Goal: Browse casually

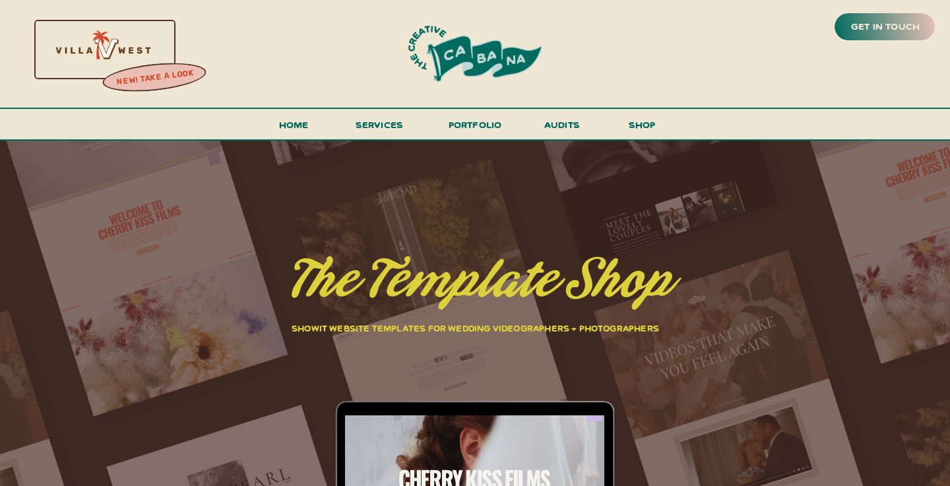
drag, startPoint x: 711, startPoint y: 60, endPoint x: 379, endPoint y: 12, distance: 335.4
drag, startPoint x: 360, startPoint y: 18, endPoint x: 571, endPoint y: 112, distance: 231.3
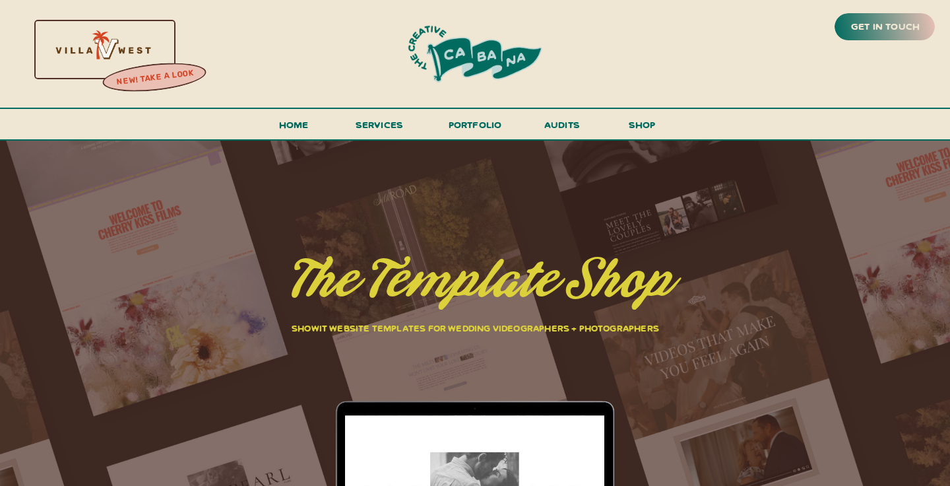
drag, startPoint x: 357, startPoint y: 15, endPoint x: 663, endPoint y: 88, distance: 314.7
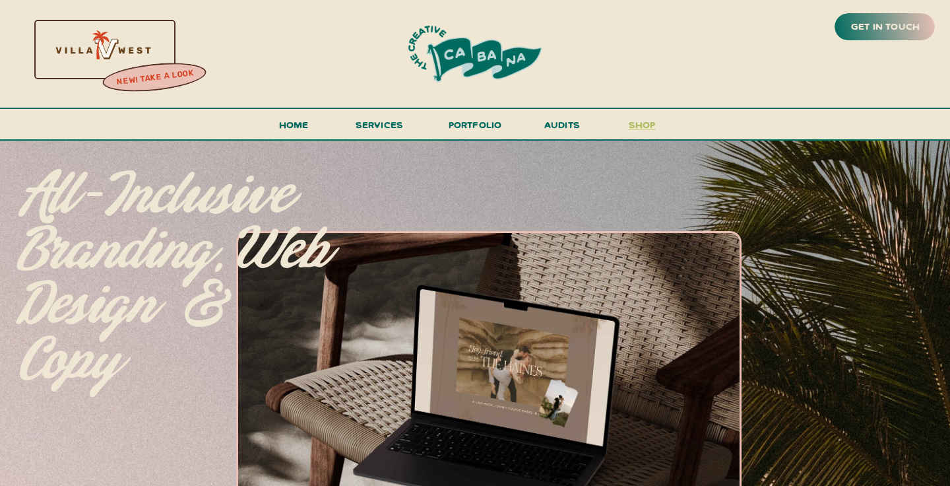
click at [639, 124] on h3 "shop" at bounding box center [641, 127] width 63 height 23
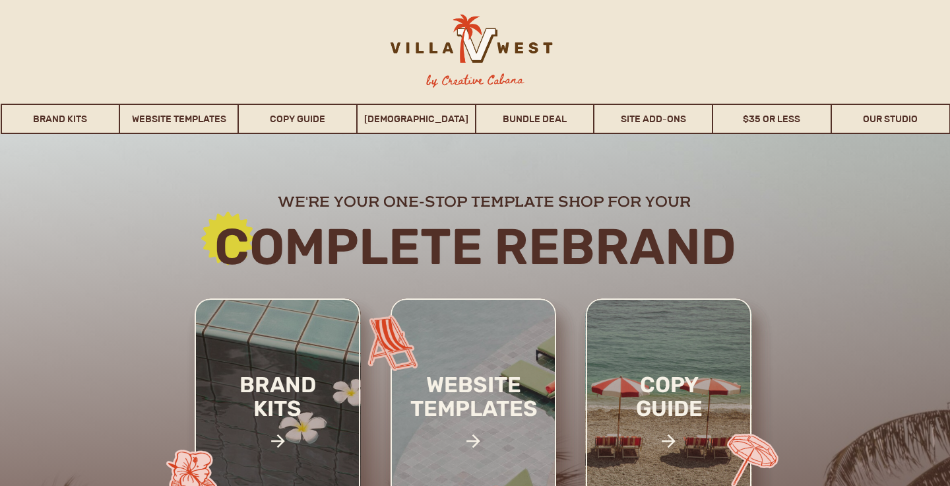
click at [827, 214] on div at bounding box center [468, 398] width 963 height 528
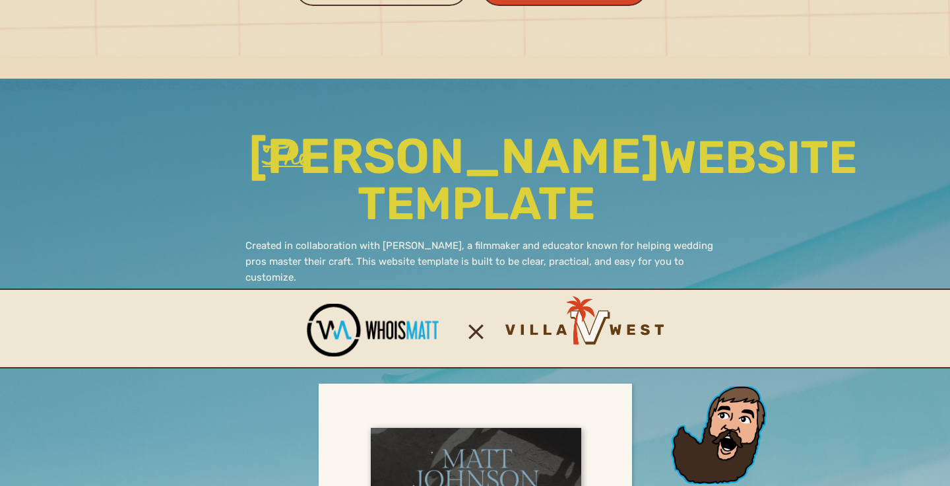
scroll to position [2269, 0]
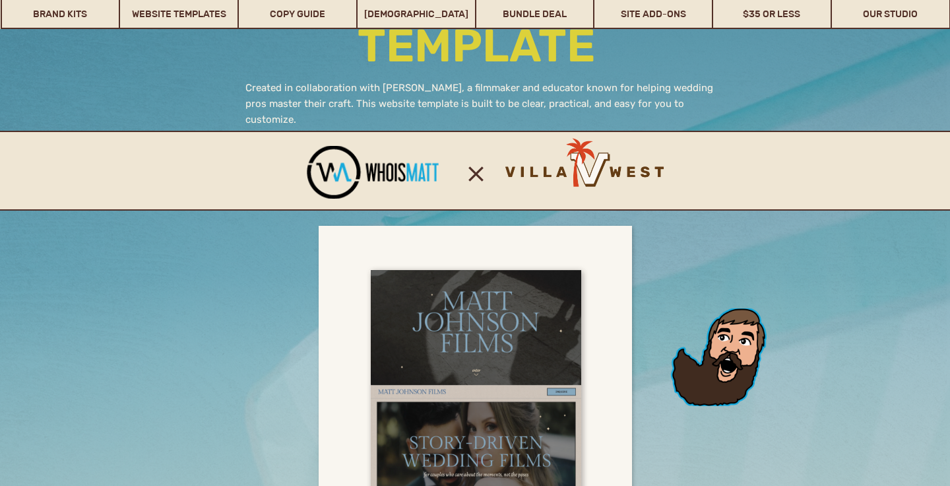
drag, startPoint x: 742, startPoint y: 353, endPoint x: 754, endPoint y: 318, distance: 36.9
click at [754, 318] on div at bounding box center [719, 357] width 96 height 98
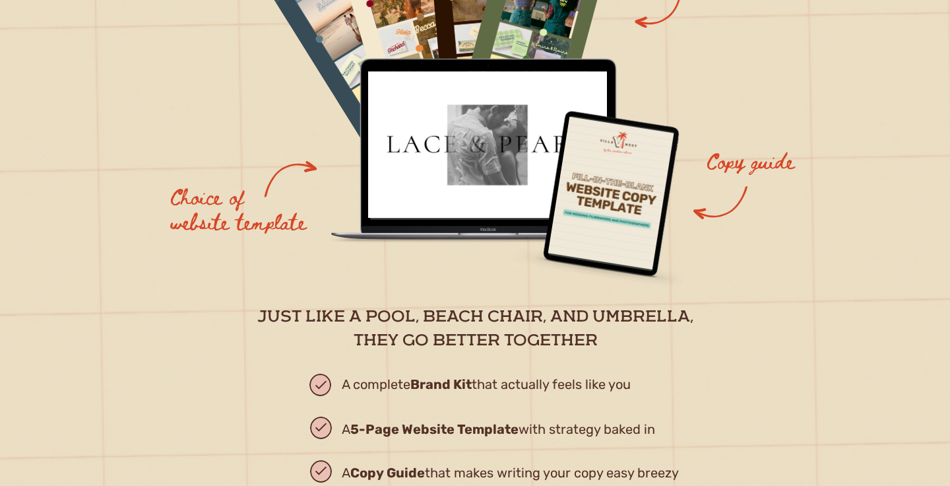
scroll to position [1798, 0]
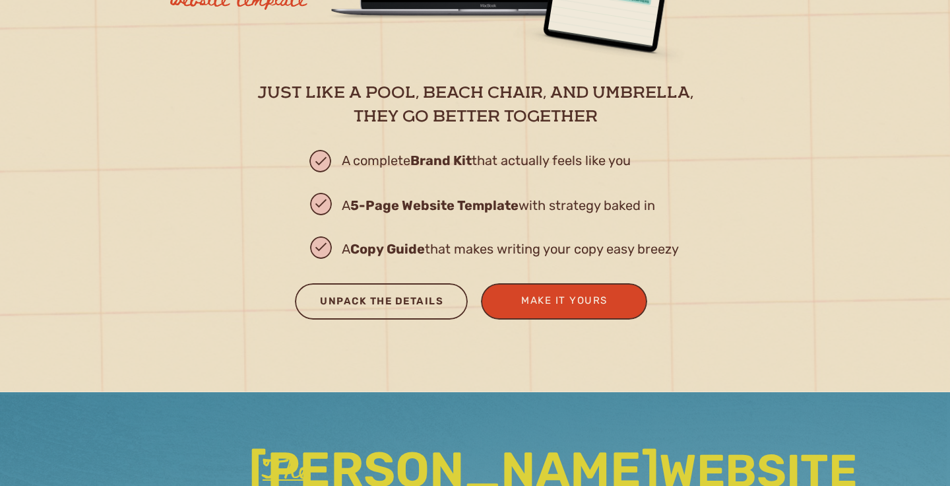
click at [420, 300] on div "Unpack the Details" at bounding box center [382, 303] width 148 height 22
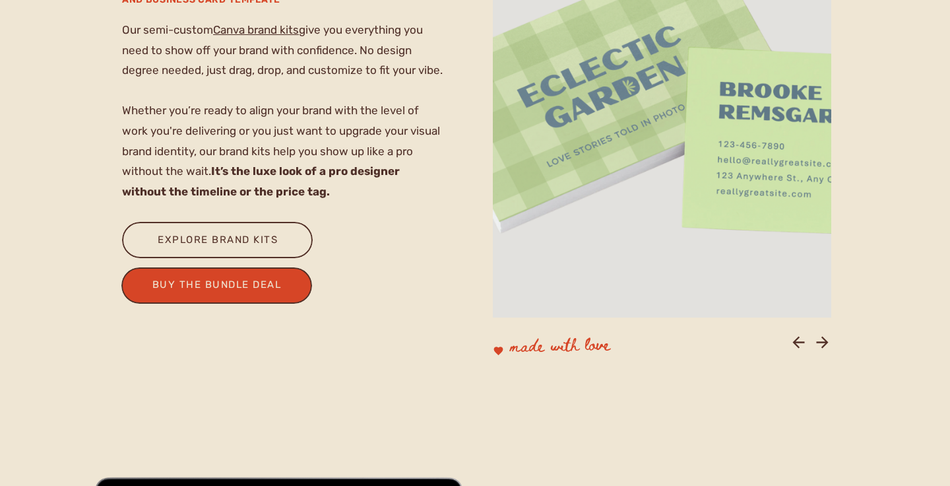
scroll to position [1115, 0]
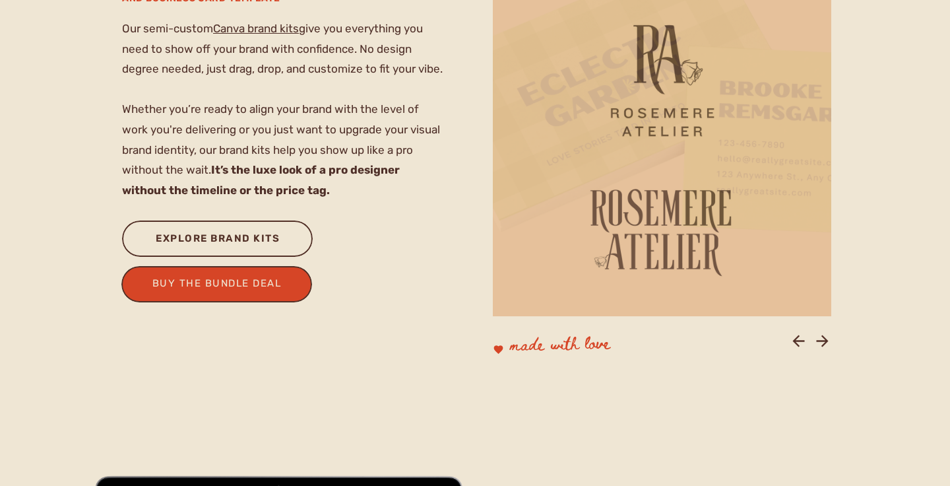
click at [222, 232] on div "explore brand kits" at bounding box center [218, 241] width 143 height 22
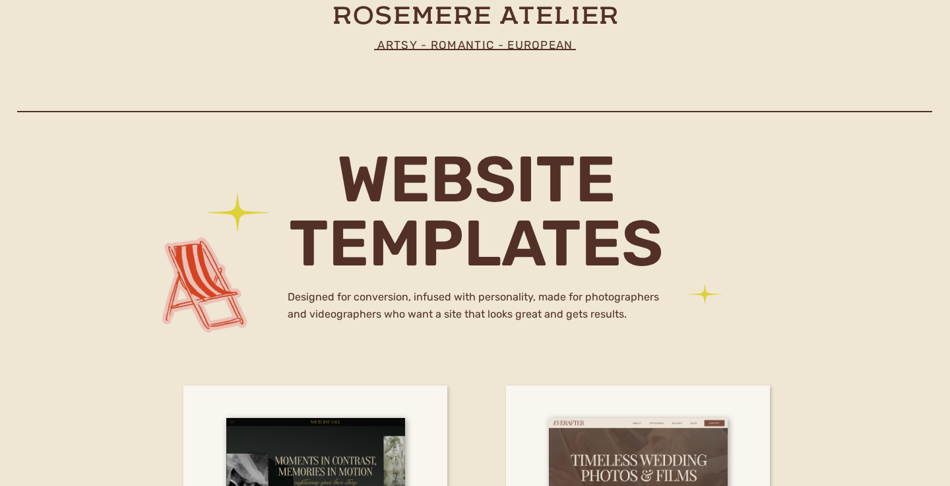
scroll to position [4198, 0]
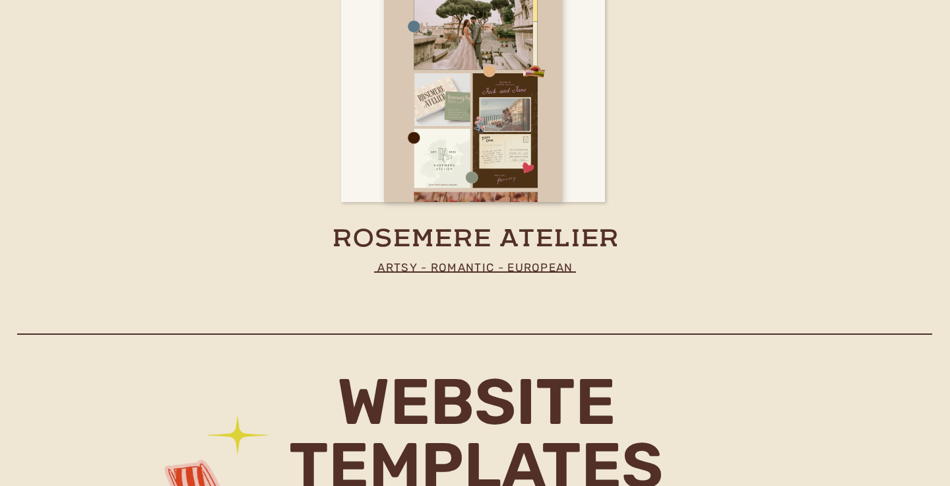
click at [484, 145] on div at bounding box center [473, 53] width 179 height 297
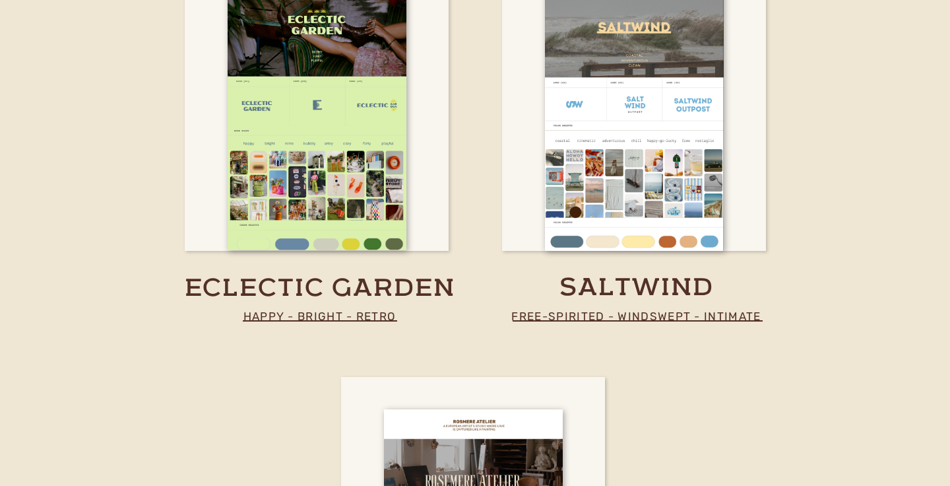
scroll to position [3691, 0]
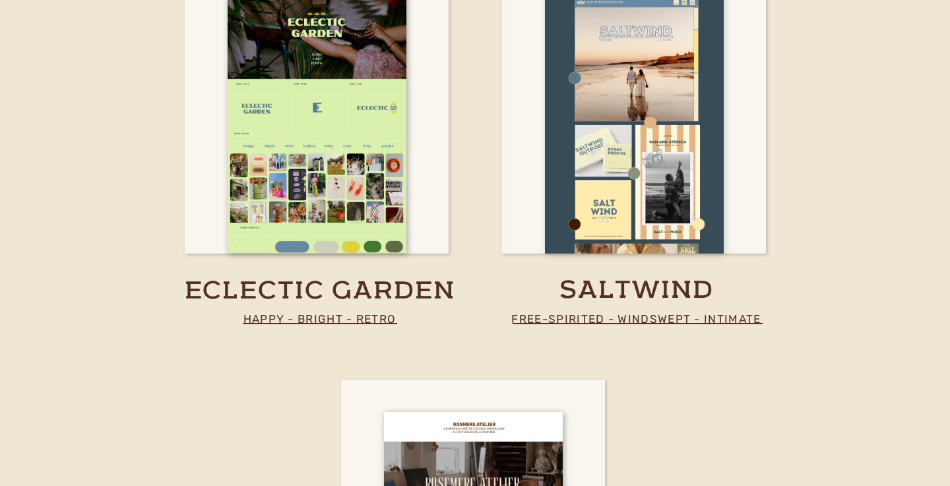
click at [670, 118] on div at bounding box center [634, 104] width 179 height 297
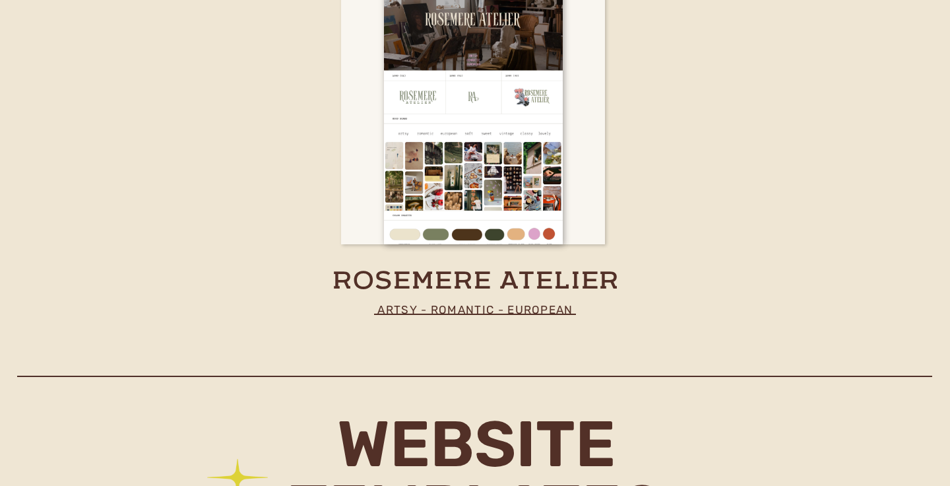
scroll to position [4062, 0]
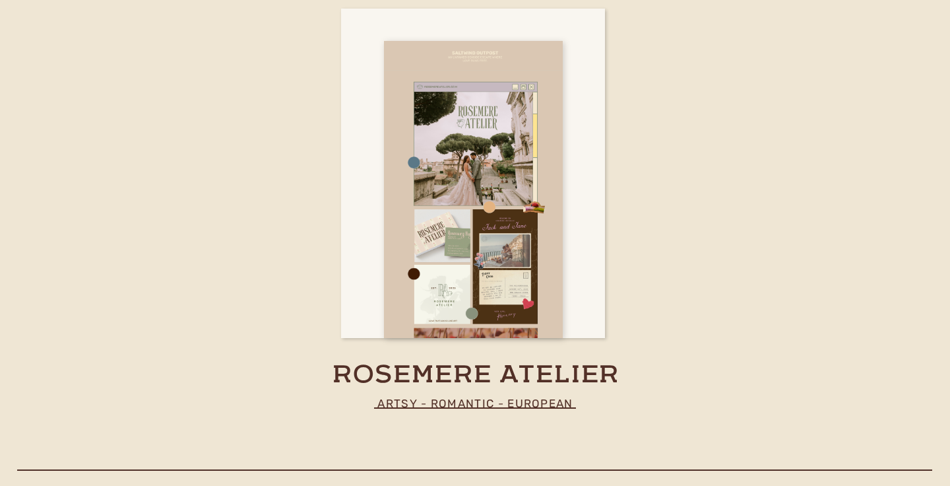
click at [516, 203] on div at bounding box center [473, 189] width 179 height 297
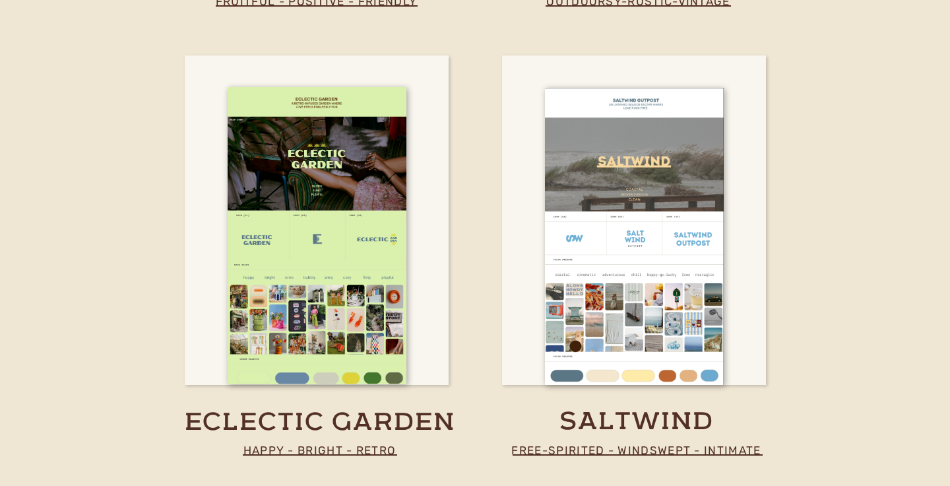
scroll to position [3559, 0]
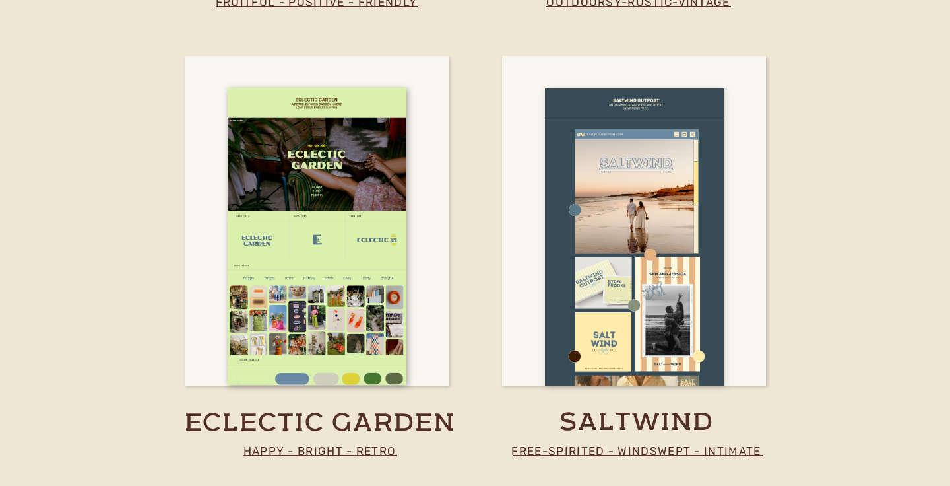
click at [642, 270] on div at bounding box center [634, 236] width 179 height 297
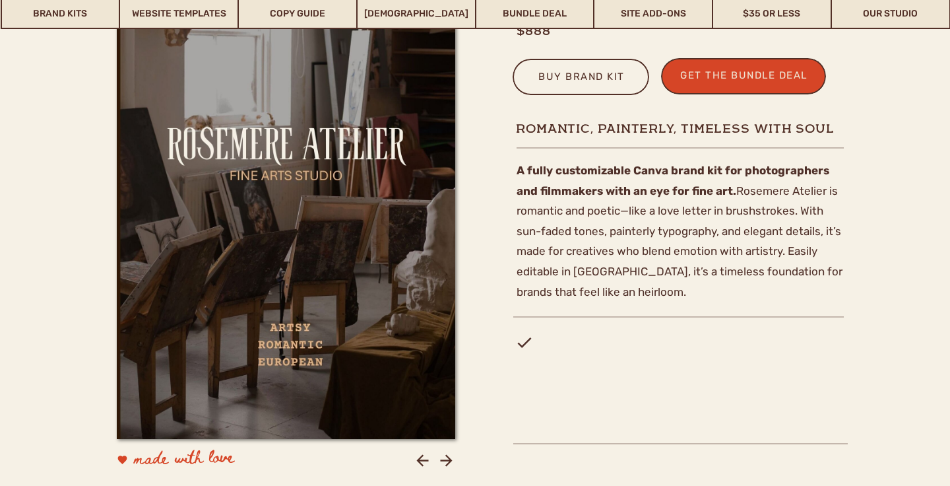
scroll to position [518, 0]
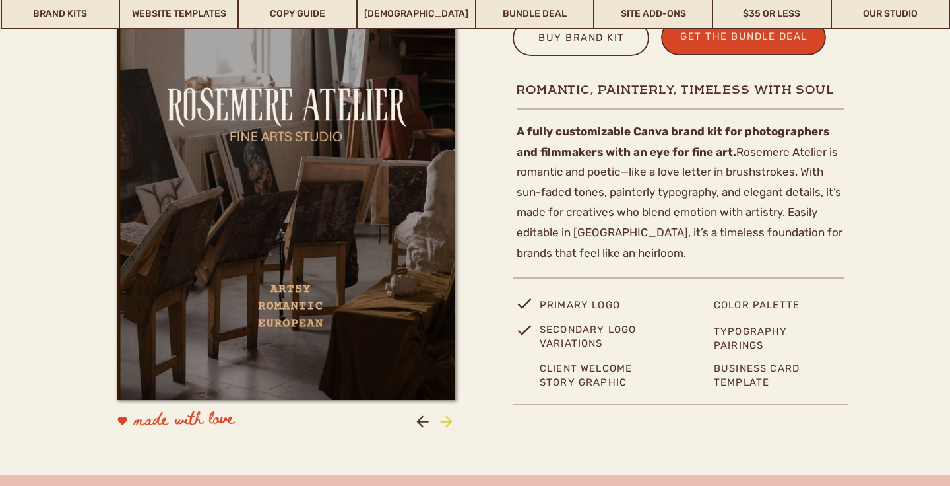
click at [447, 424] on icon at bounding box center [446, 421] width 12 height 12
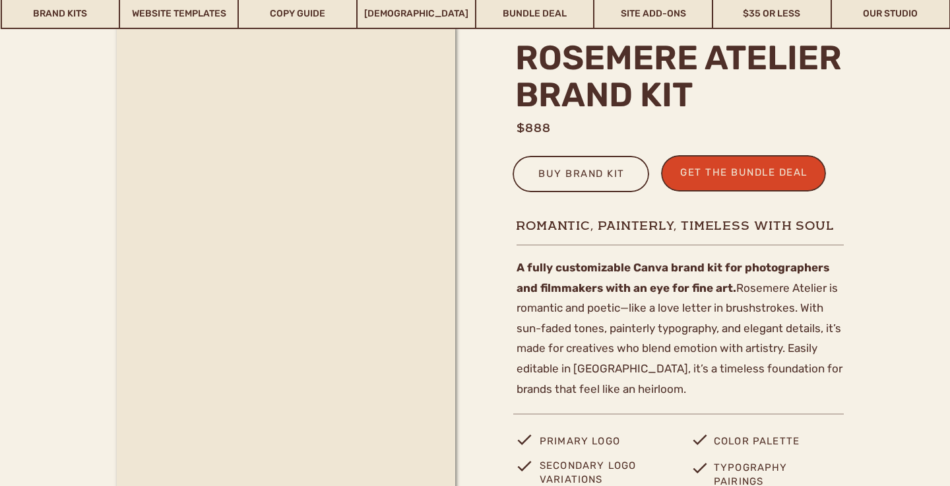
scroll to position [399, 0]
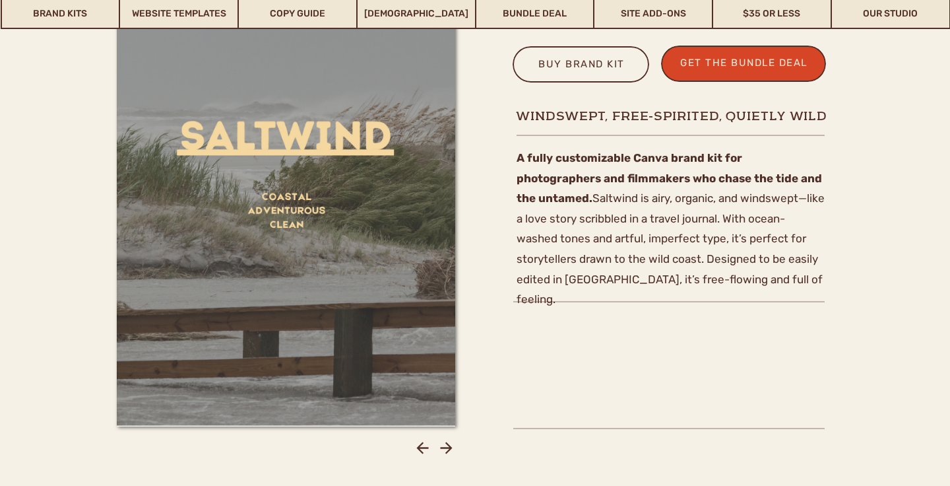
scroll to position [495, 0]
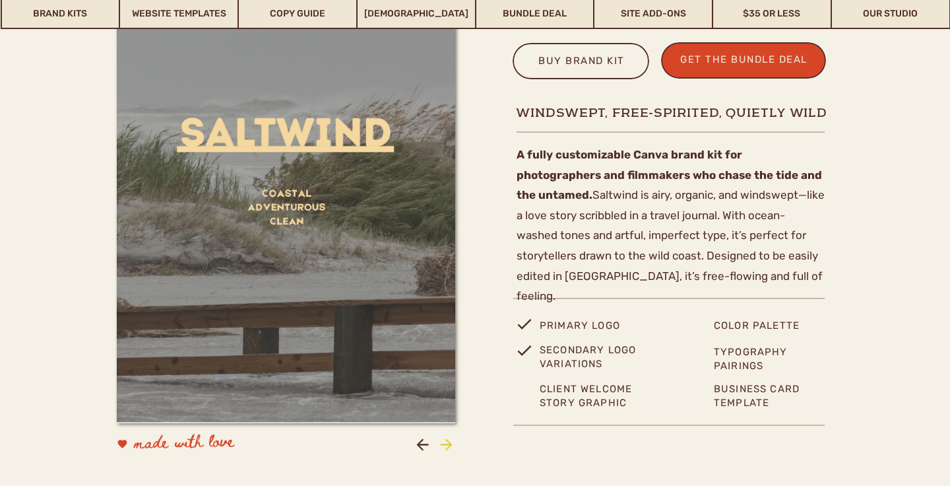
click at [450, 441] on icon at bounding box center [447, 445] width 18 height 18
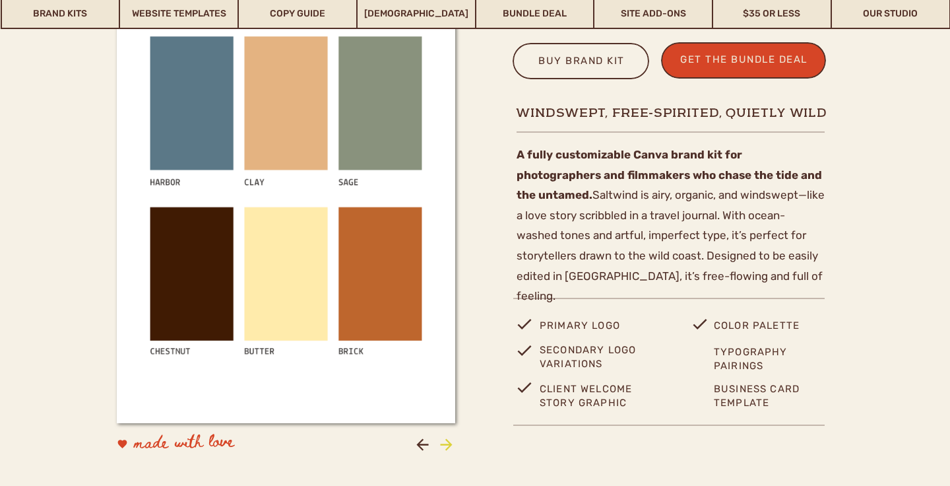
click at [450, 441] on icon at bounding box center [447, 445] width 18 height 18
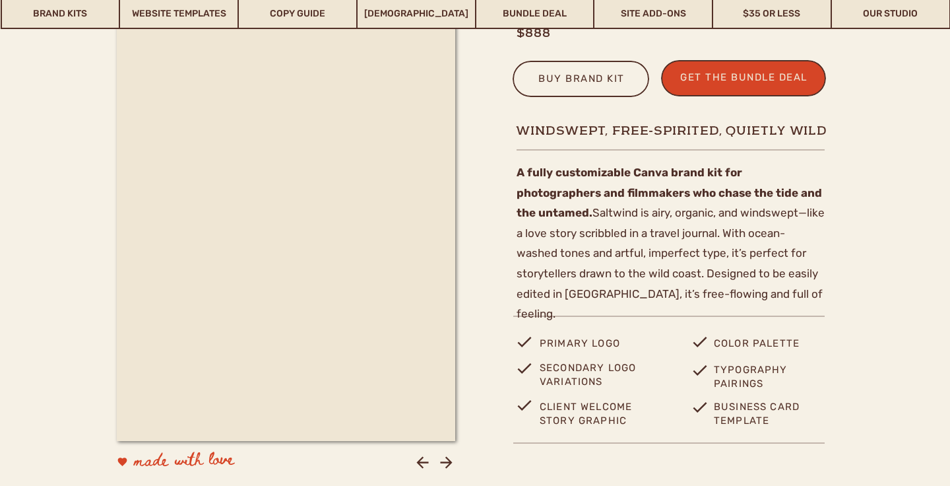
scroll to position [480, 0]
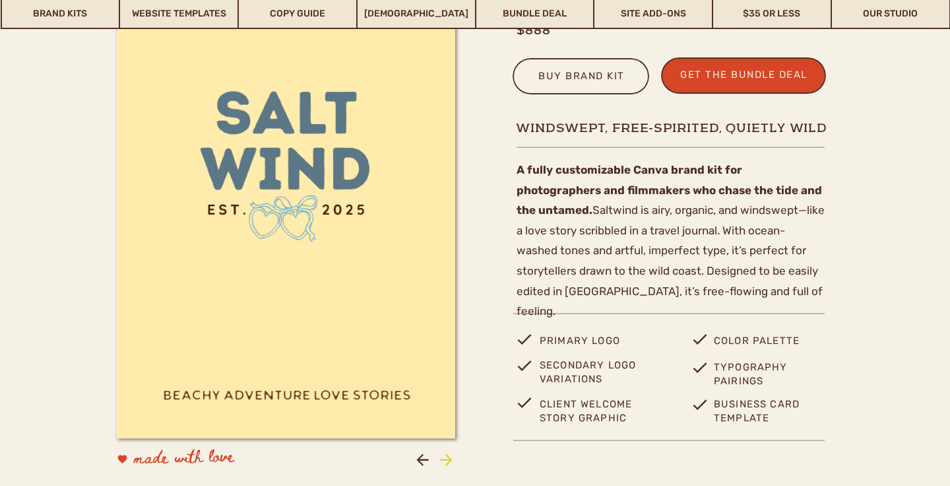
click at [445, 459] on icon at bounding box center [447, 460] width 18 height 18
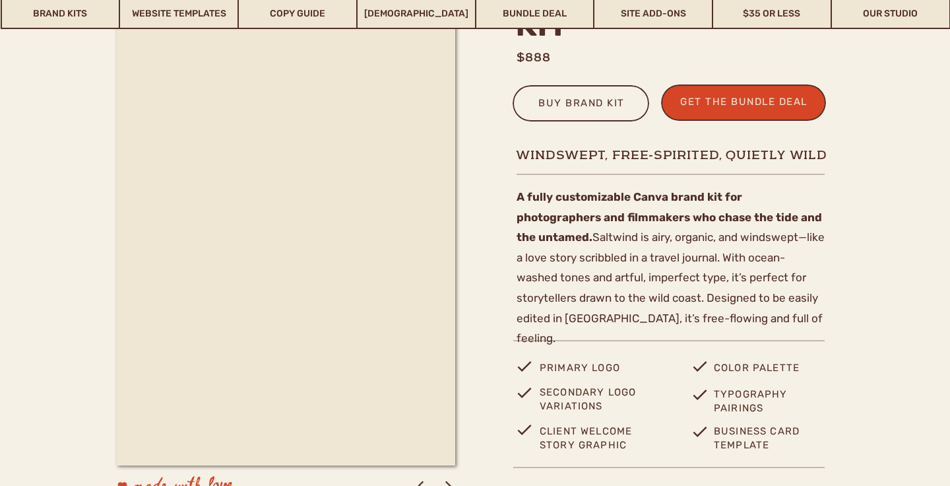
scroll to position [451, 0]
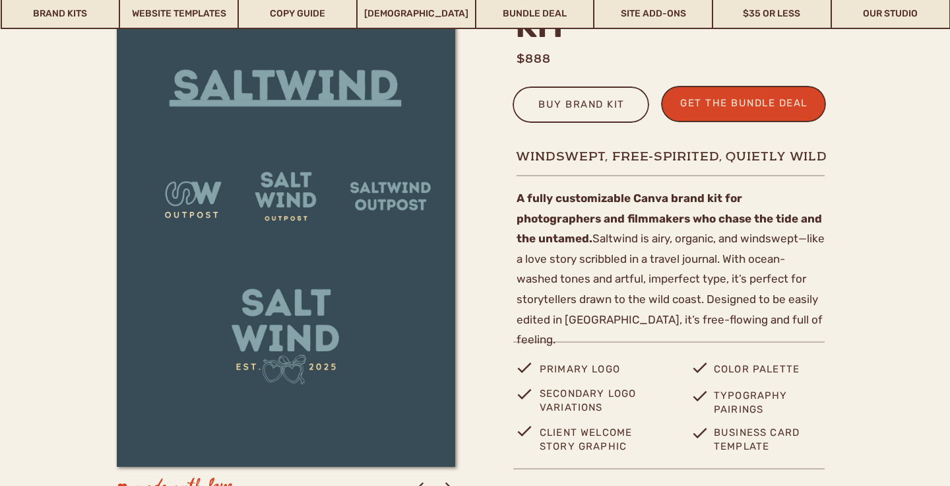
click at [572, 238] on p "A fully customizable Canva brand kit for photographers and filmmakers who chase…" at bounding box center [671, 263] width 308 height 150
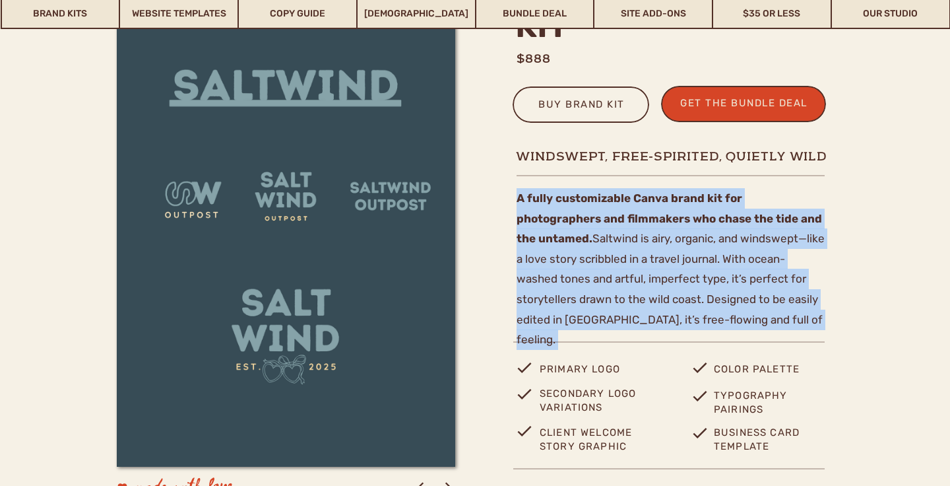
click at [572, 238] on p "A fully customizable Canva brand kit for photographers and filmmakers who chase…" at bounding box center [671, 263] width 308 height 150
click at [594, 257] on p "A fully customizable Canva brand kit for photographers and filmmakers who chase…" at bounding box center [671, 263] width 308 height 150
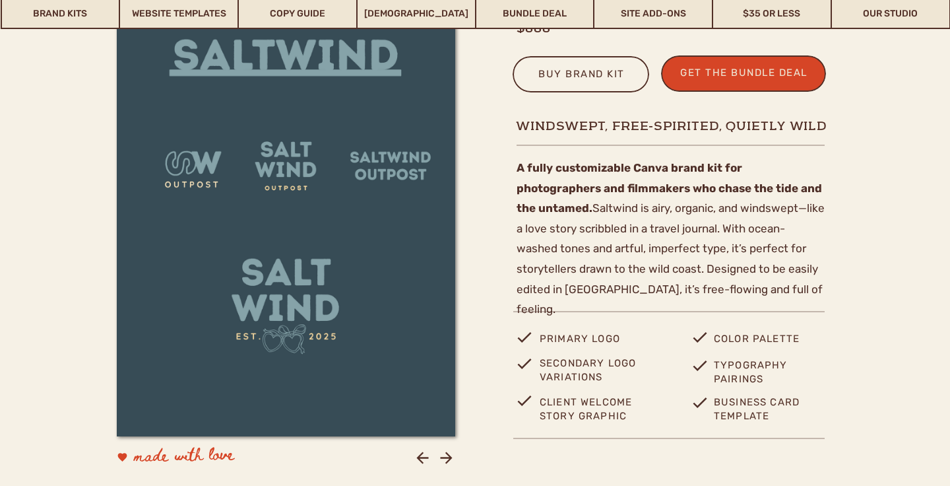
scroll to position [490, 0]
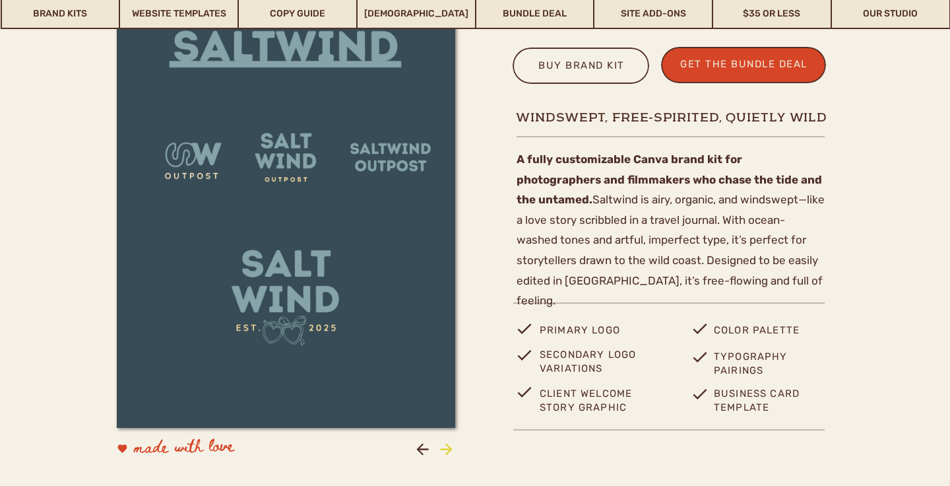
click at [450, 440] on icon at bounding box center [447, 449] width 18 height 18
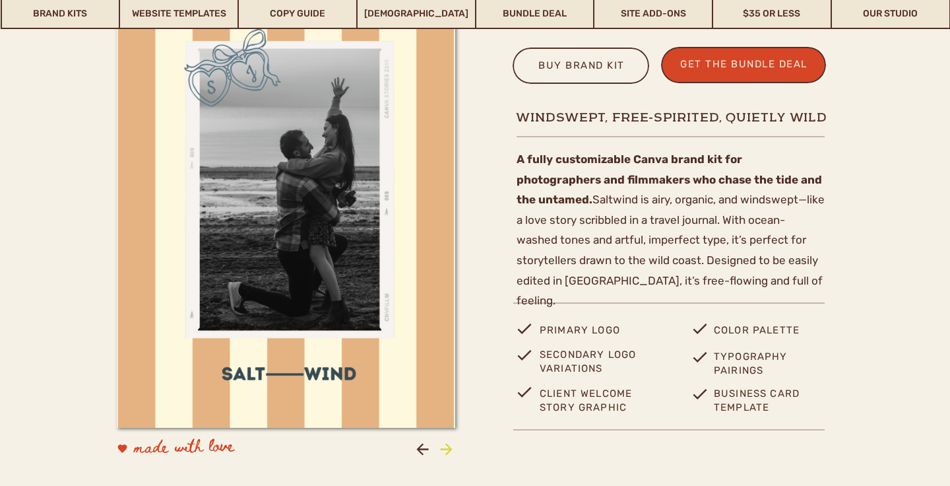
click at [450, 447] on icon at bounding box center [446, 449] width 12 height 12
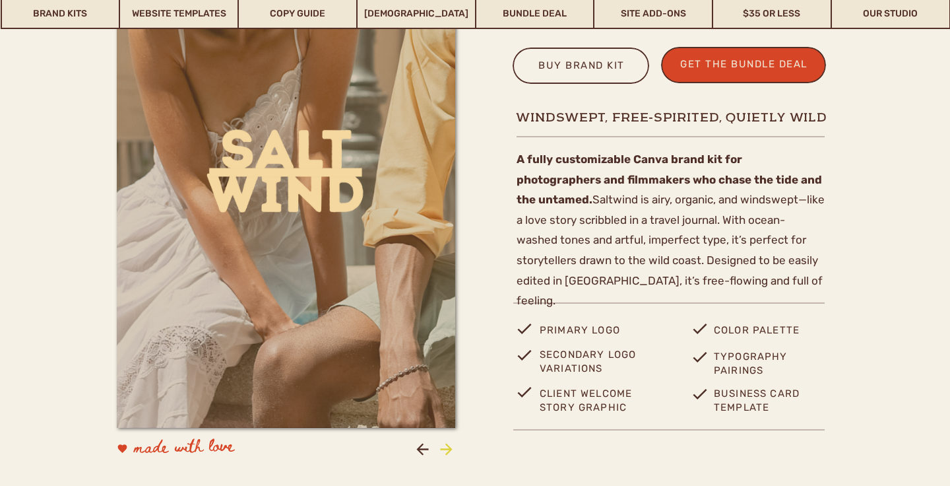
click at [450, 447] on icon at bounding box center [446, 449] width 12 height 12
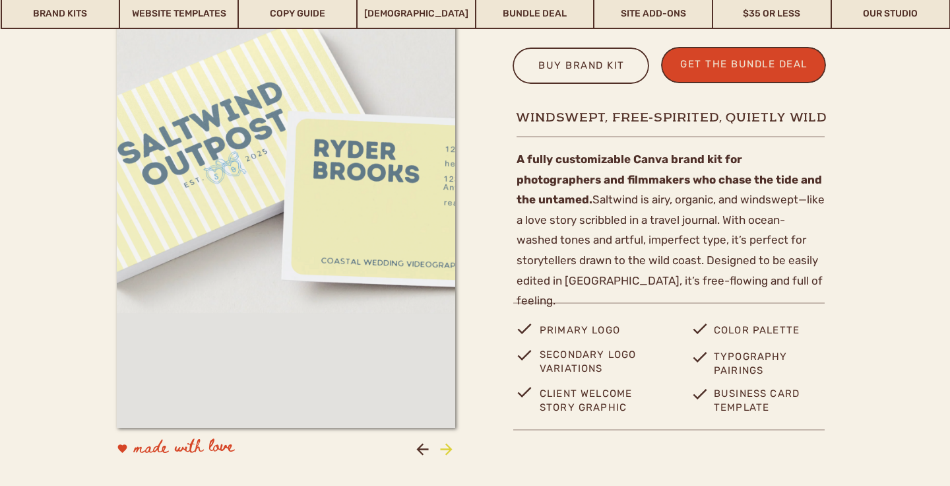
click at [450, 447] on icon at bounding box center [446, 449] width 12 height 12
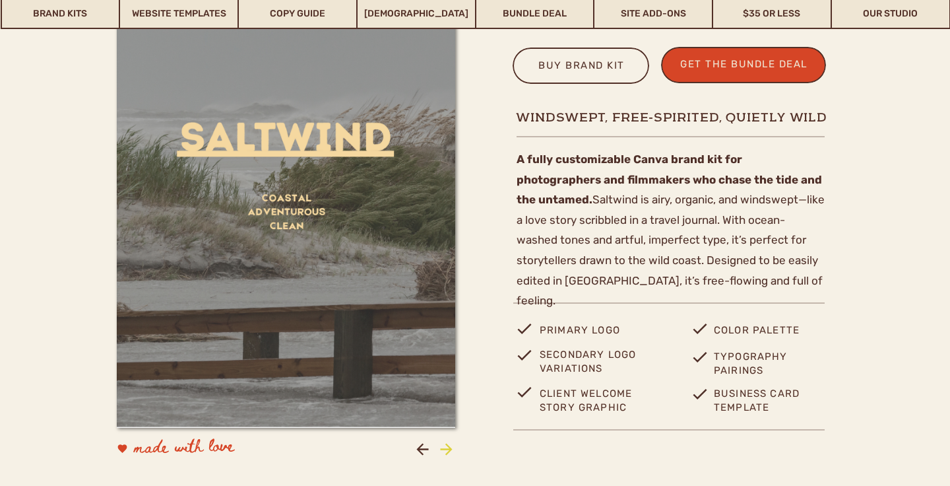
click at [450, 447] on icon at bounding box center [446, 449] width 12 height 12
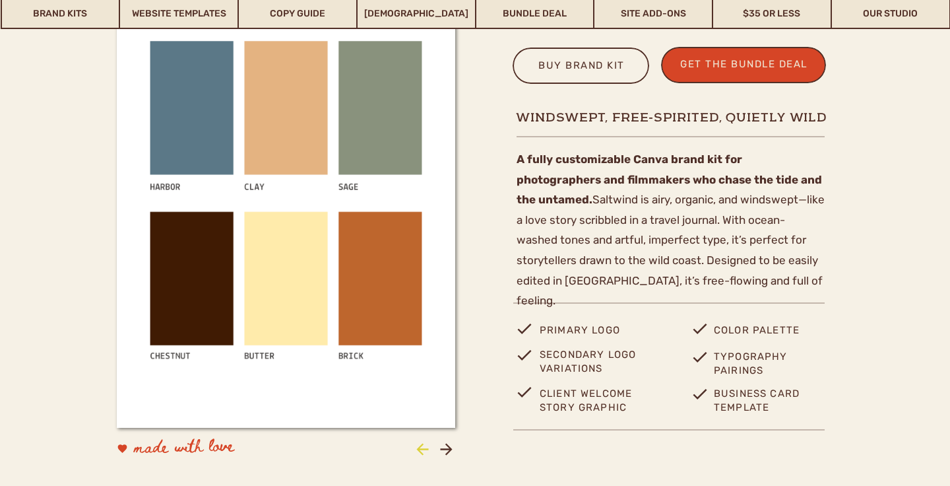
click at [422, 455] on icon at bounding box center [423, 449] width 18 height 18
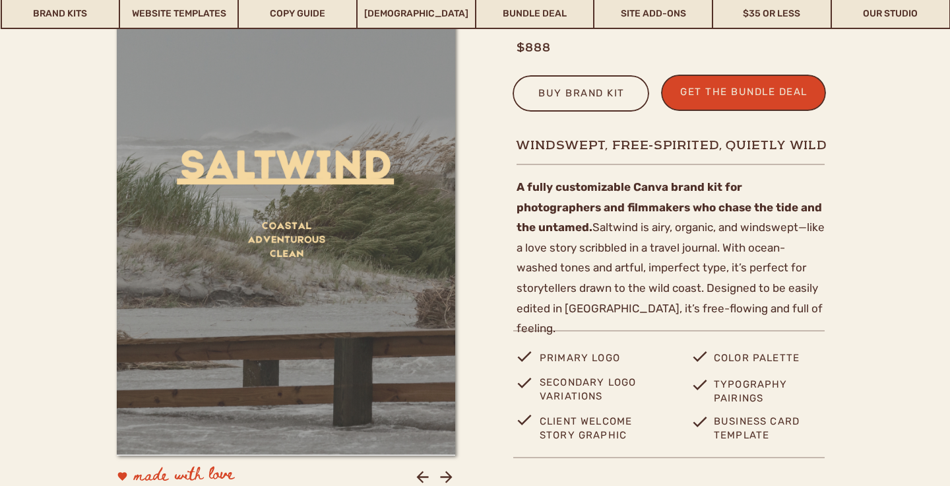
scroll to position [462, 0]
click at [422, 476] on icon at bounding box center [423, 478] width 18 height 18
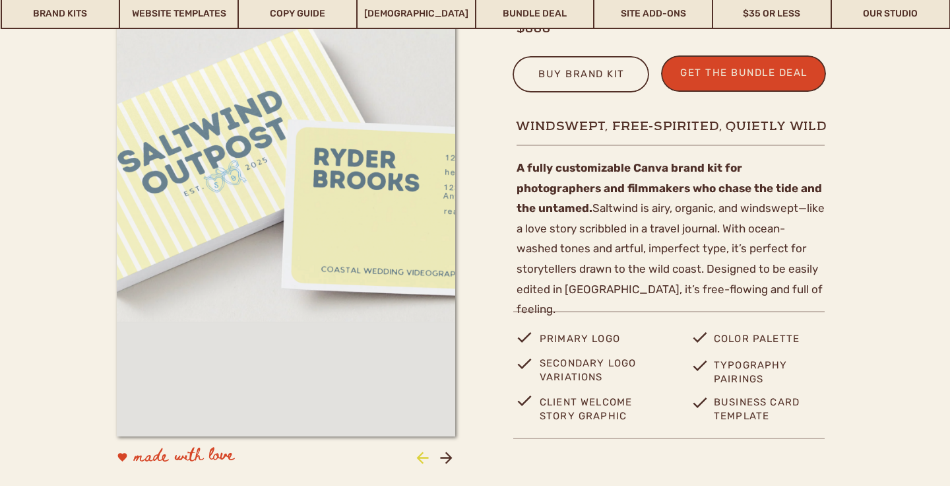
scroll to position [482, 0]
click at [422, 459] on icon at bounding box center [423, 457] width 18 height 18
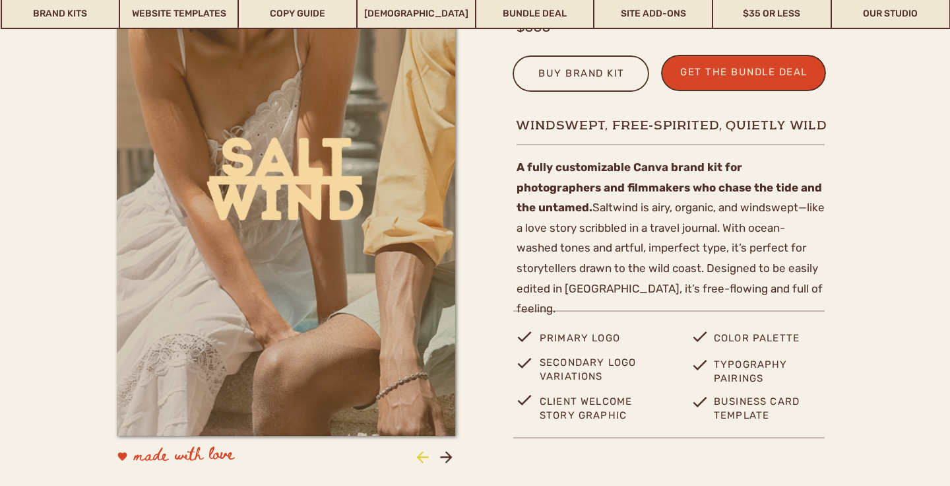
click at [422, 459] on icon at bounding box center [423, 457] width 18 height 18
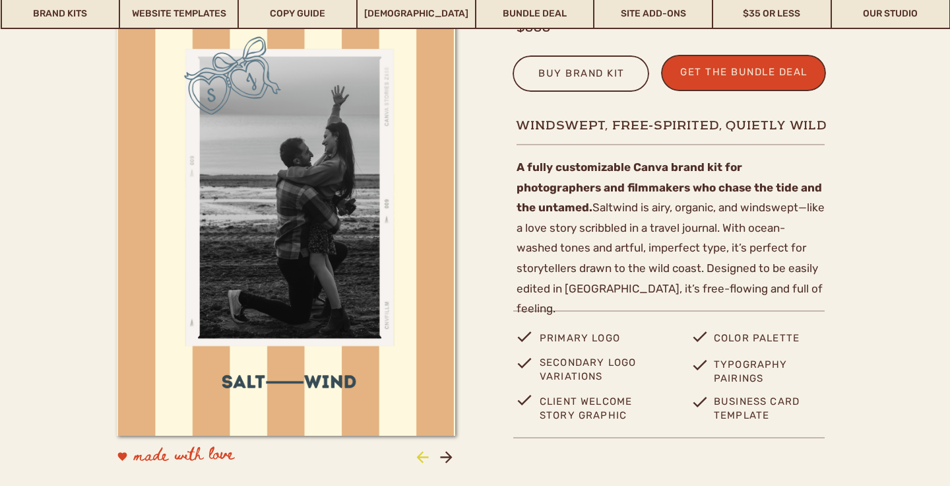
click at [422, 459] on icon at bounding box center [423, 457] width 18 height 18
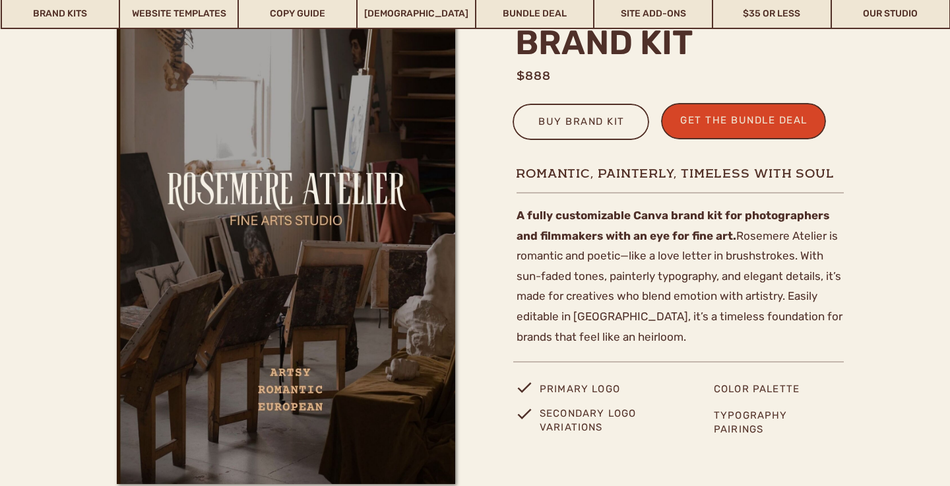
scroll to position [474, 0]
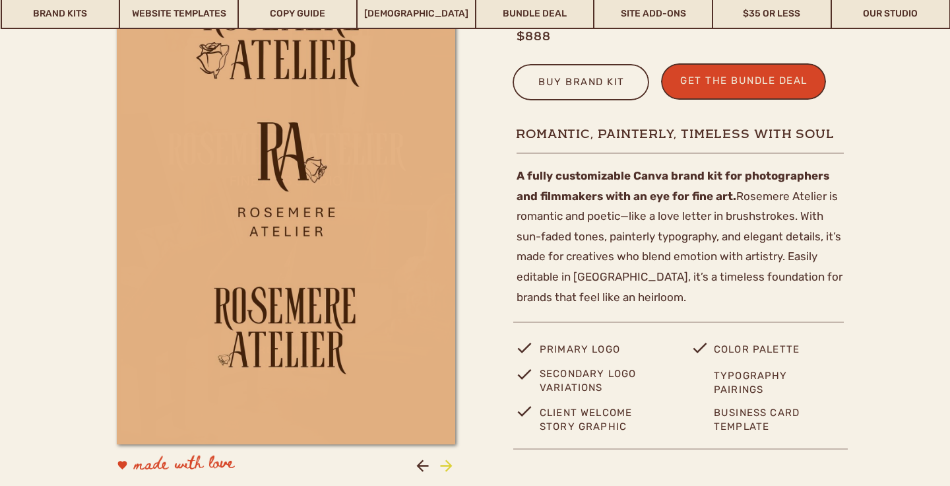
click at [445, 461] on icon at bounding box center [447, 466] width 18 height 18
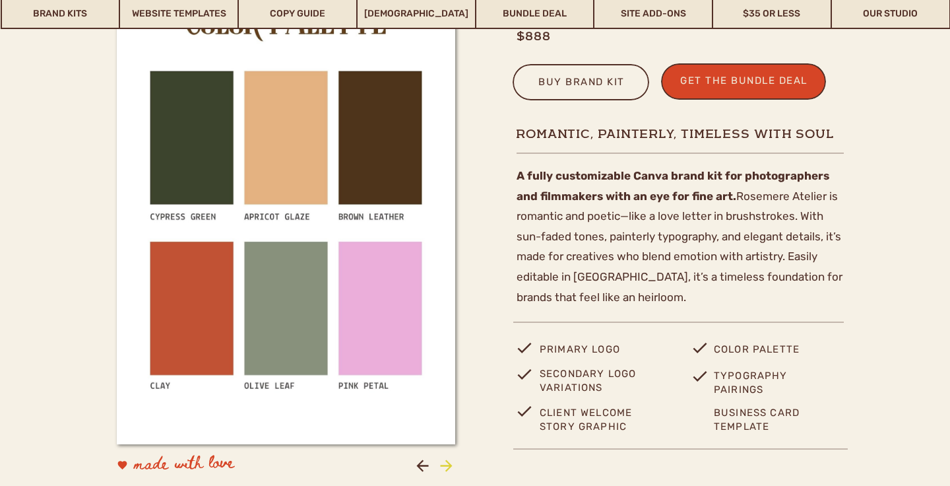
click at [445, 461] on icon at bounding box center [447, 466] width 18 height 18
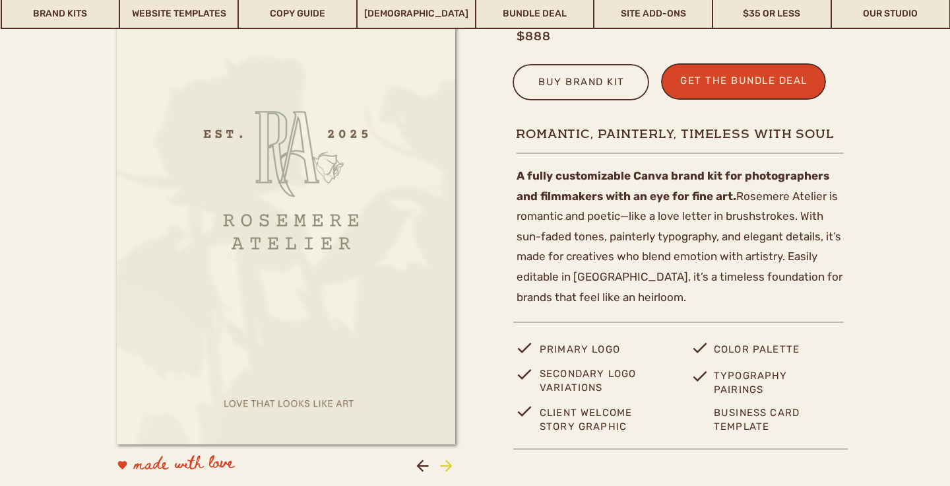
click at [445, 461] on icon at bounding box center [447, 466] width 18 height 18
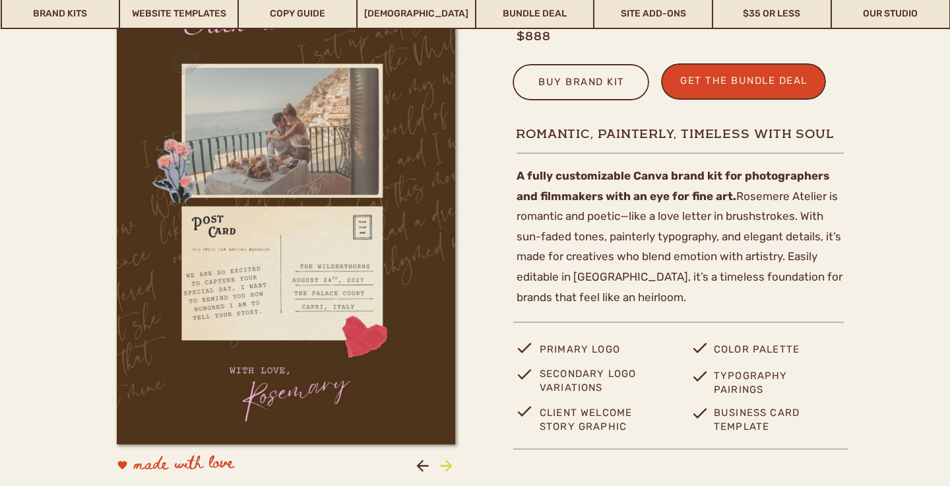
click at [445, 461] on icon at bounding box center [447, 466] width 18 height 18
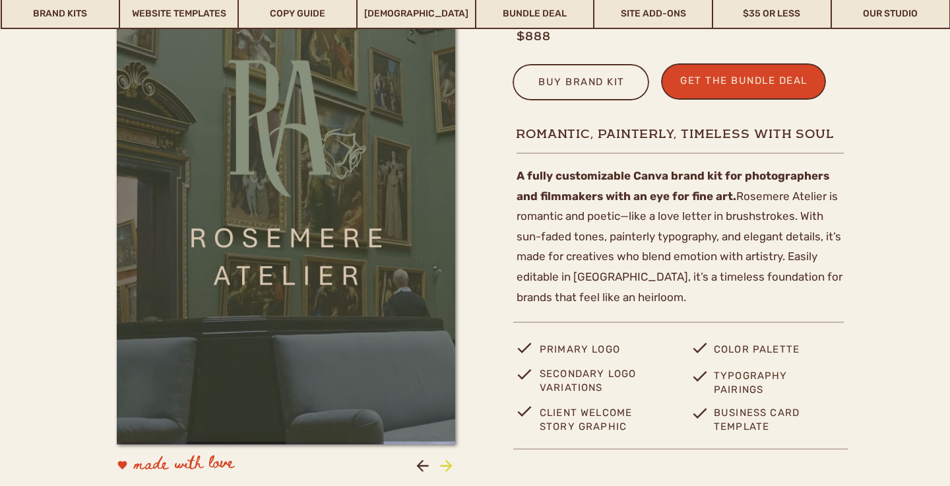
click at [445, 461] on icon at bounding box center [447, 466] width 18 height 18
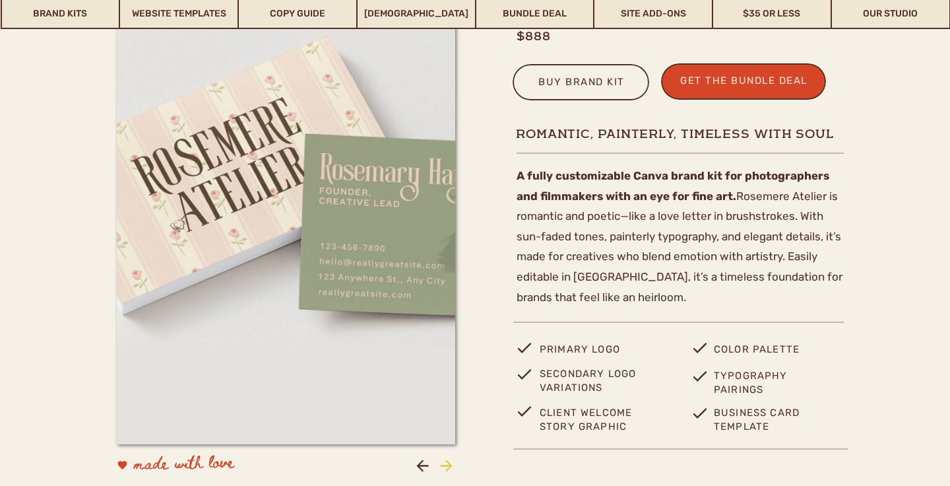
click at [445, 461] on icon at bounding box center [447, 466] width 18 height 18
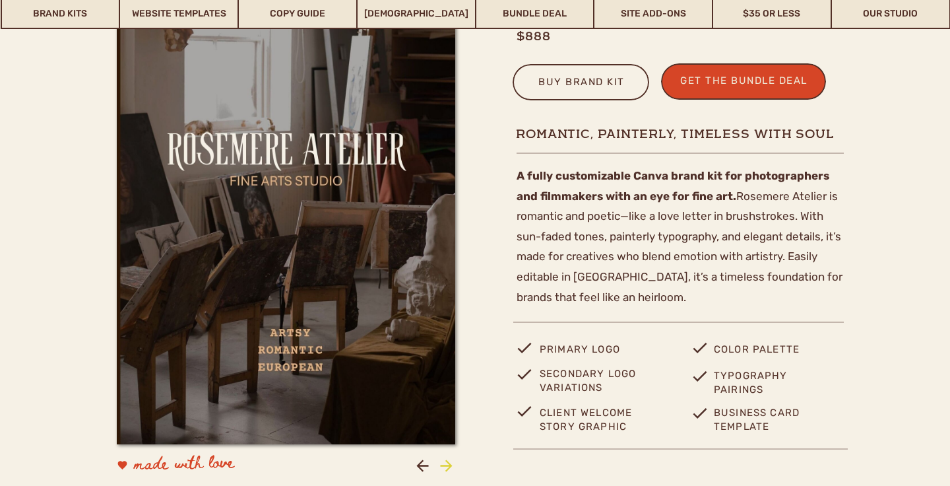
click at [445, 461] on icon at bounding box center [447, 466] width 18 height 18
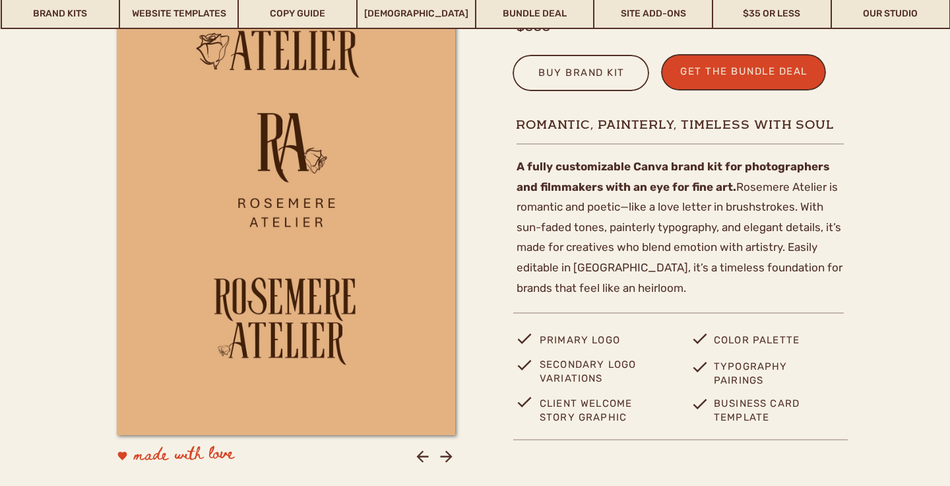
scroll to position [502, 0]
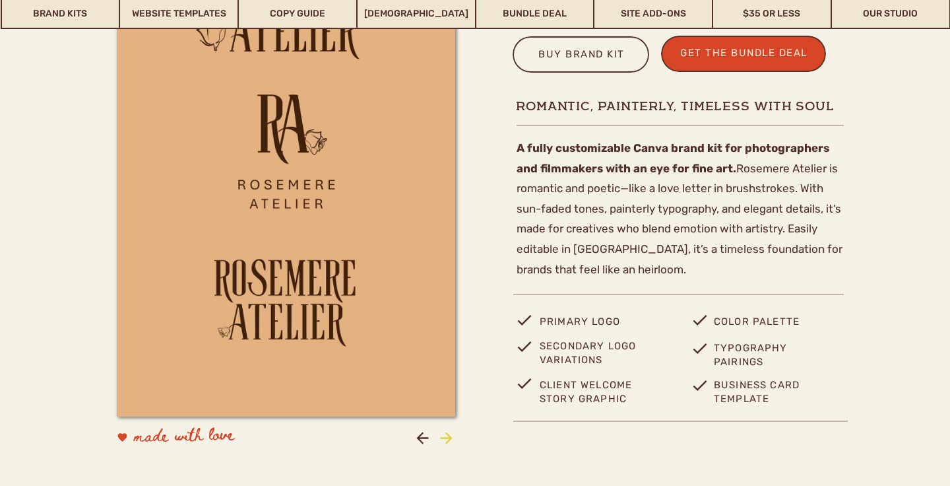
click at [448, 430] on icon at bounding box center [447, 438] width 18 height 18
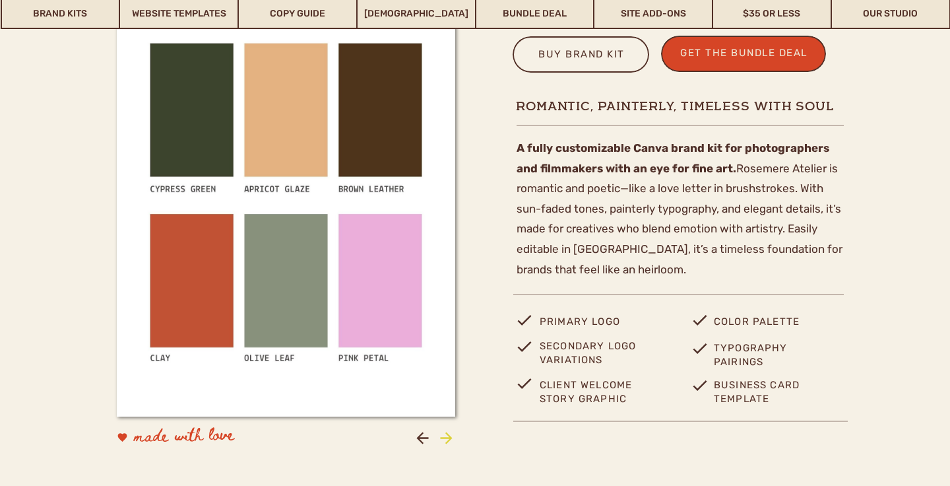
click at [448, 430] on icon at bounding box center [447, 438] width 18 height 18
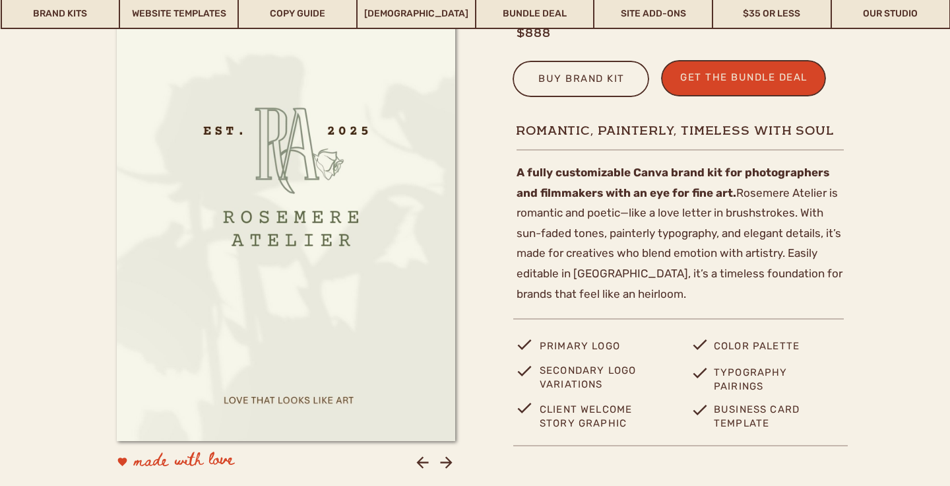
scroll to position [476, 0]
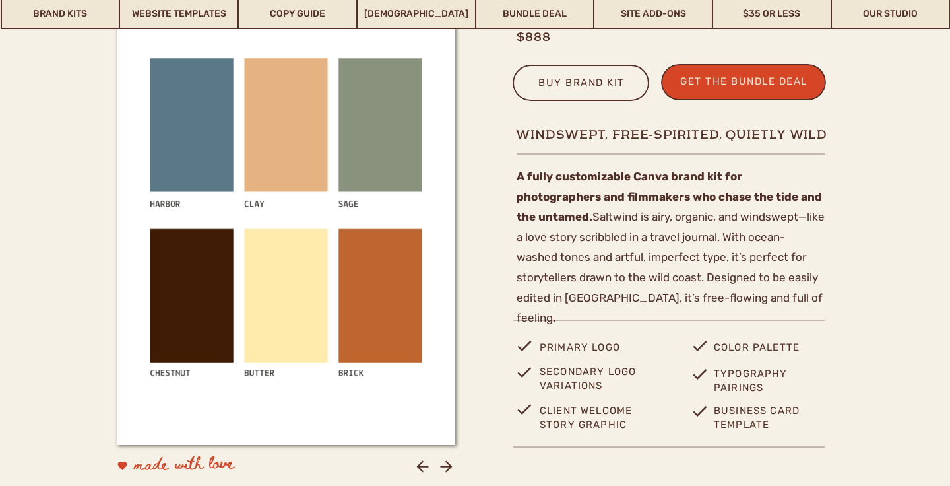
scroll to position [471, 0]
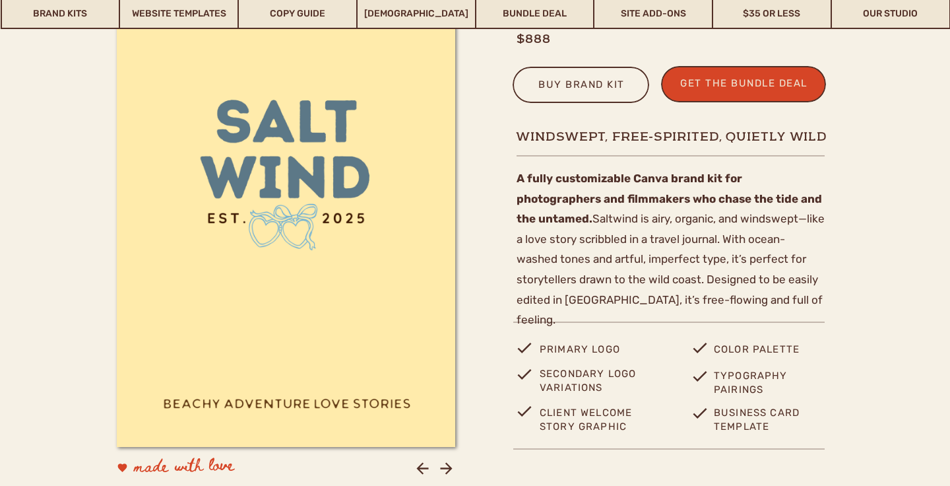
click at [655, 266] on p "A fully customizable Canva brand kit for photographers and filmmakers who chase…" at bounding box center [671, 243] width 308 height 150
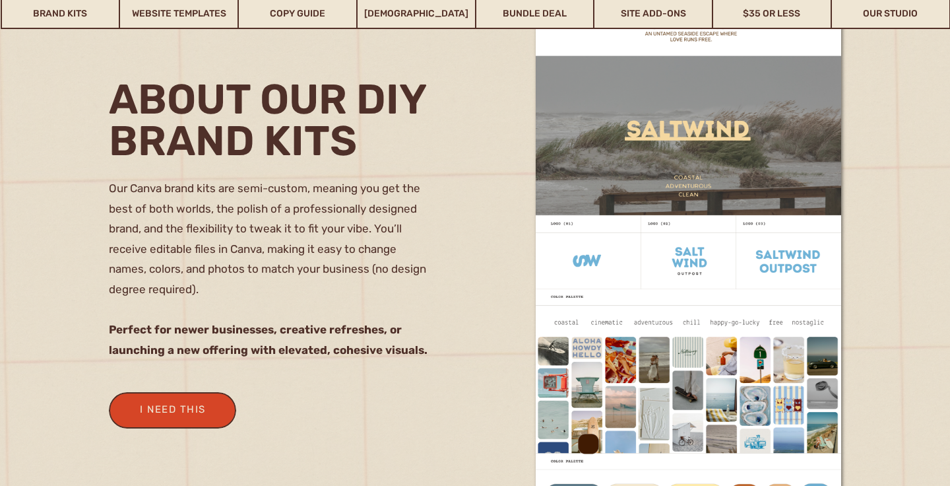
scroll to position [1097, 0]
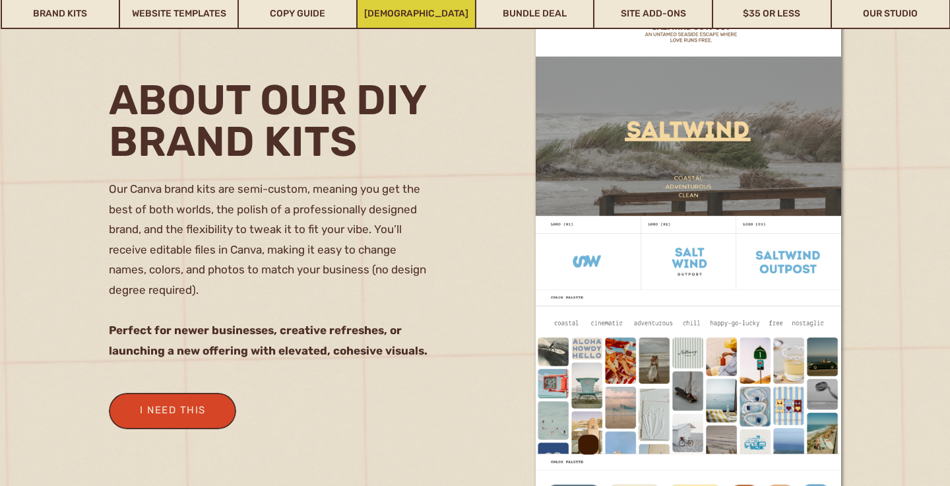
click at [412, 9] on link "WHOISMATT" at bounding box center [416, 14] width 117 height 30
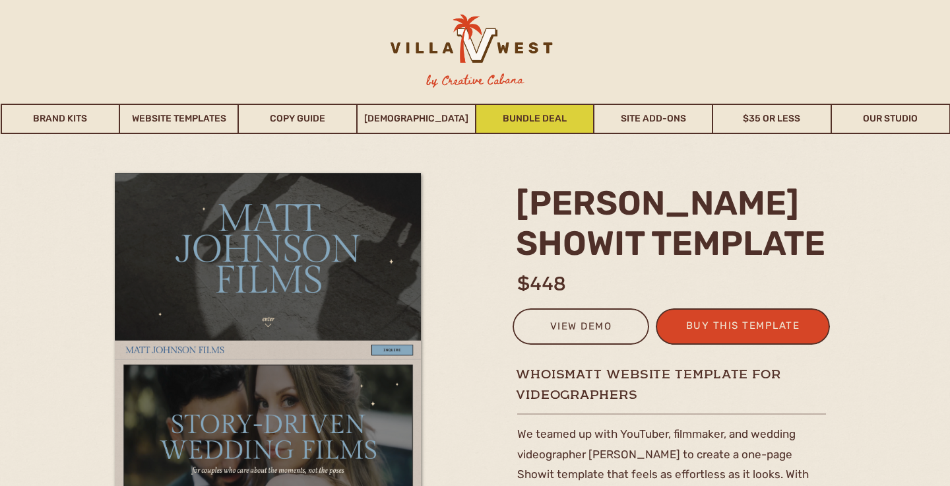
click at [549, 119] on link "Bundle Deal" at bounding box center [534, 119] width 117 height 30
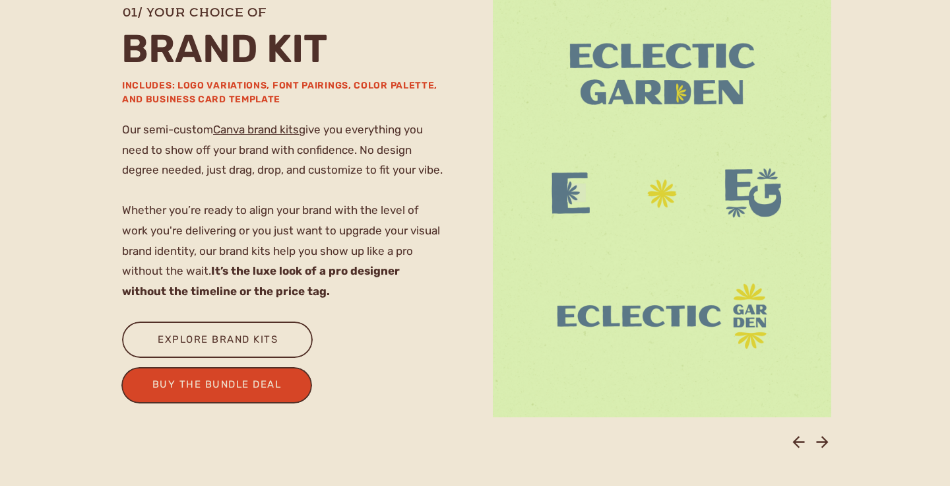
scroll to position [1053, 0]
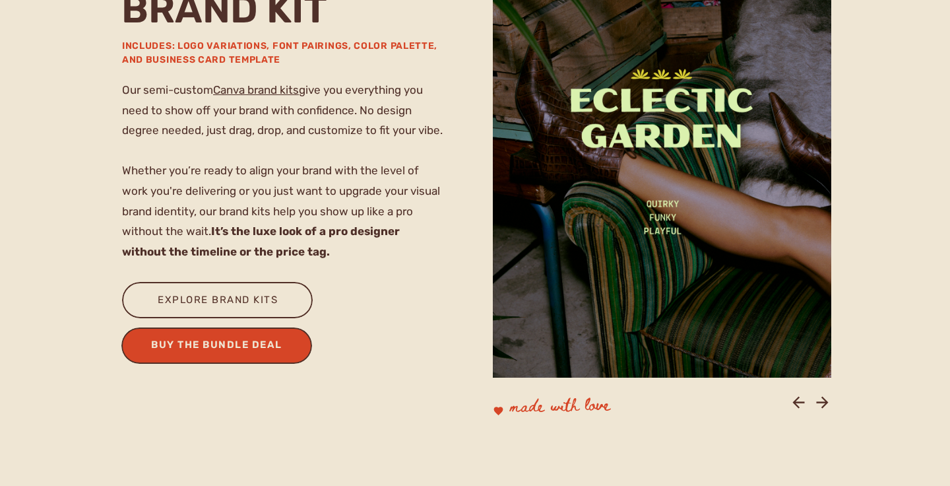
click at [251, 345] on div "buy the bundle deal" at bounding box center [217, 347] width 148 height 22
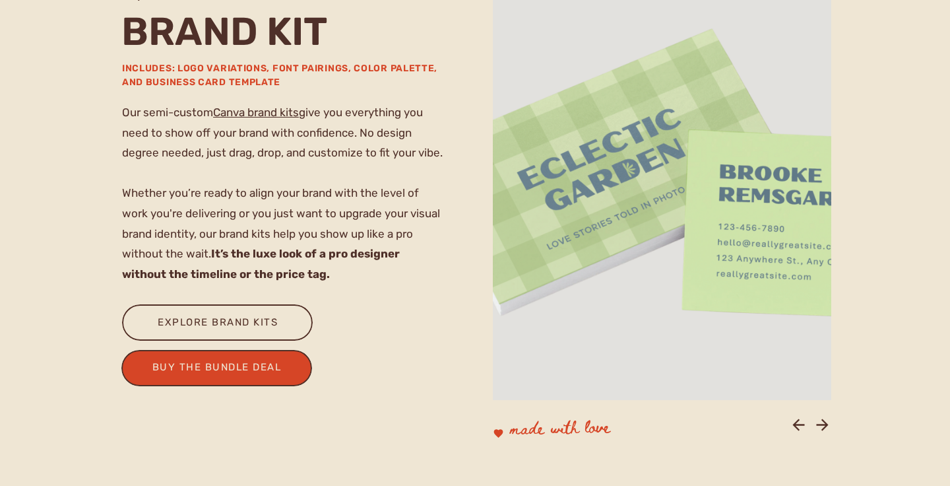
scroll to position [1029, 0]
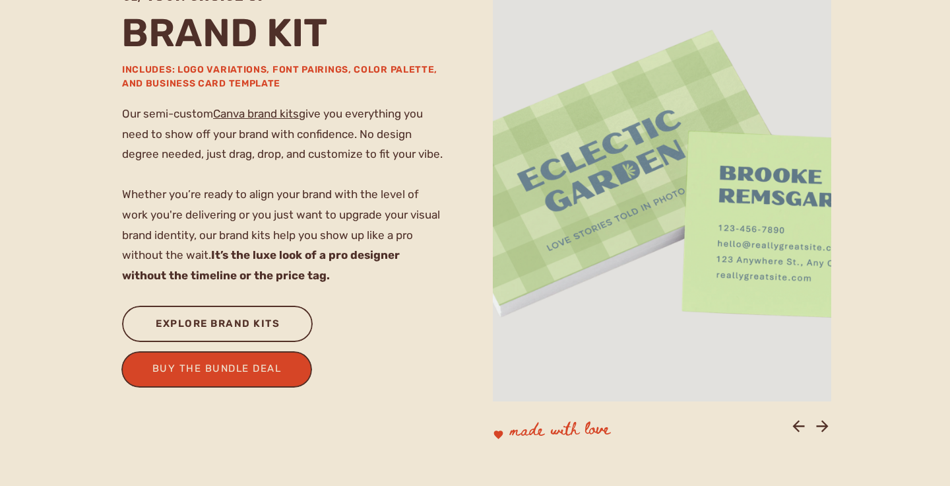
click at [236, 333] on div "explore brand kits" at bounding box center [218, 326] width 143 height 22
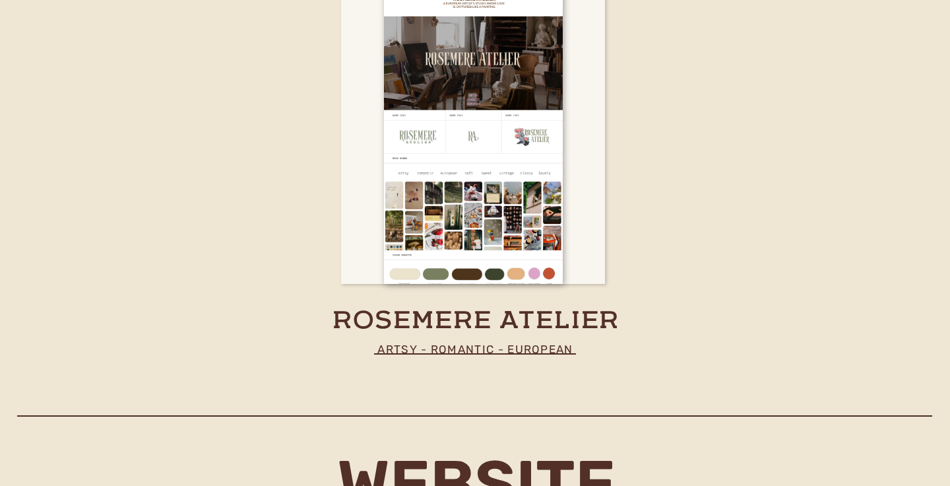
scroll to position [4114, 0]
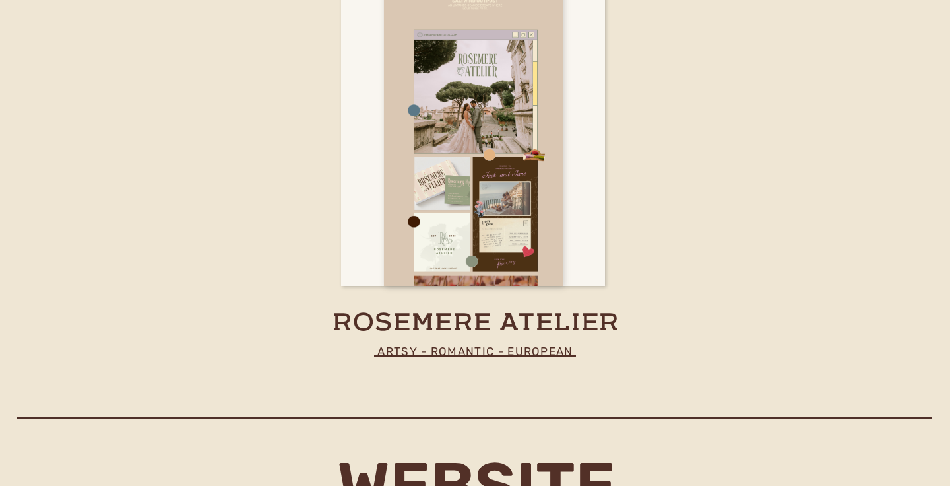
click at [477, 156] on div at bounding box center [473, 137] width 179 height 297
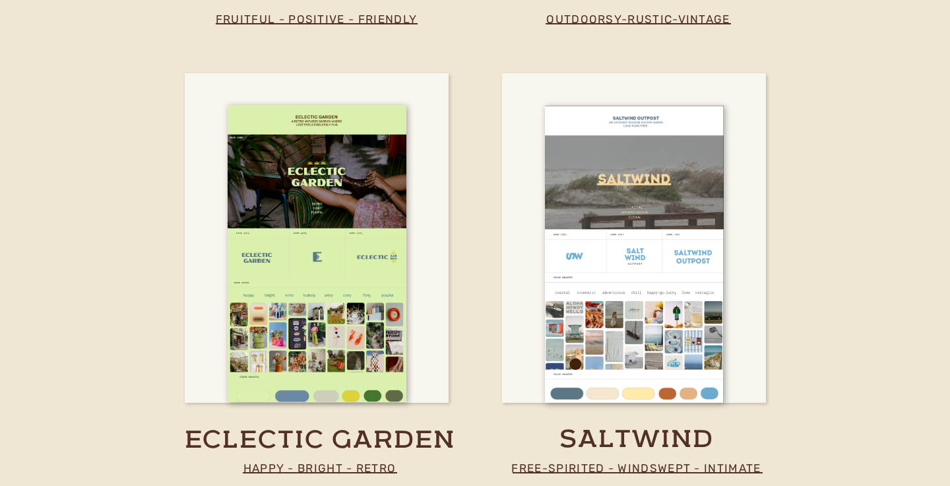
scroll to position [3544, 0]
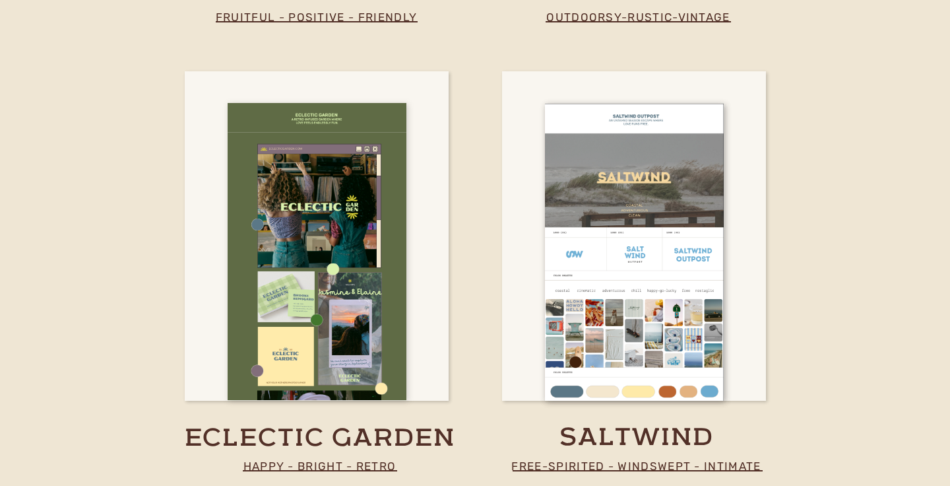
click at [255, 242] on div at bounding box center [317, 251] width 179 height 297
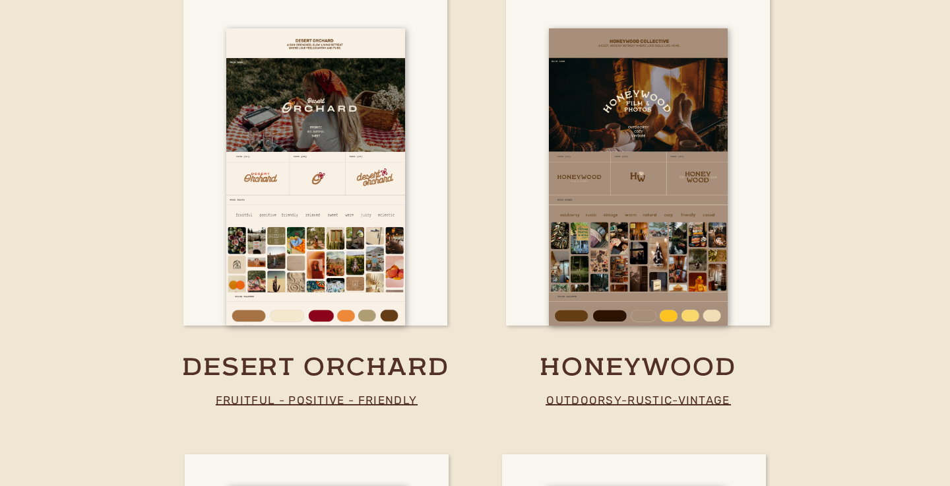
scroll to position [3157, 0]
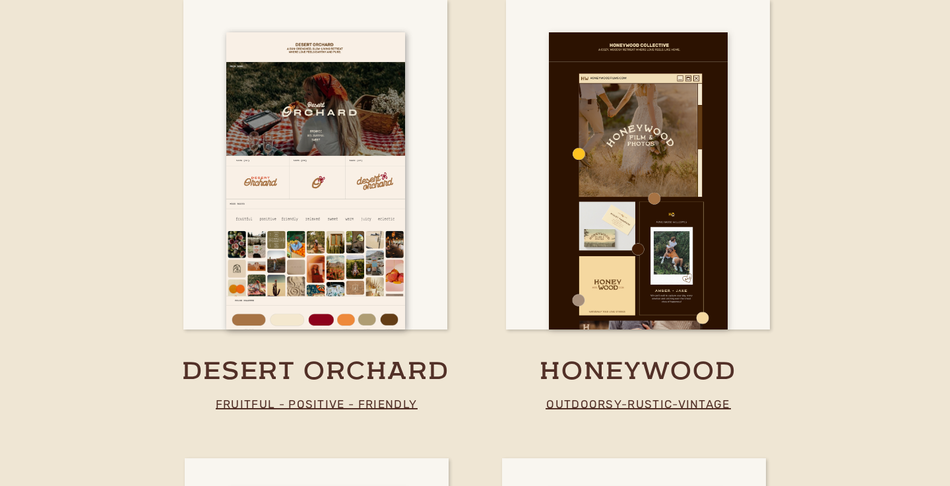
click at [628, 134] on div at bounding box center [638, 180] width 179 height 297
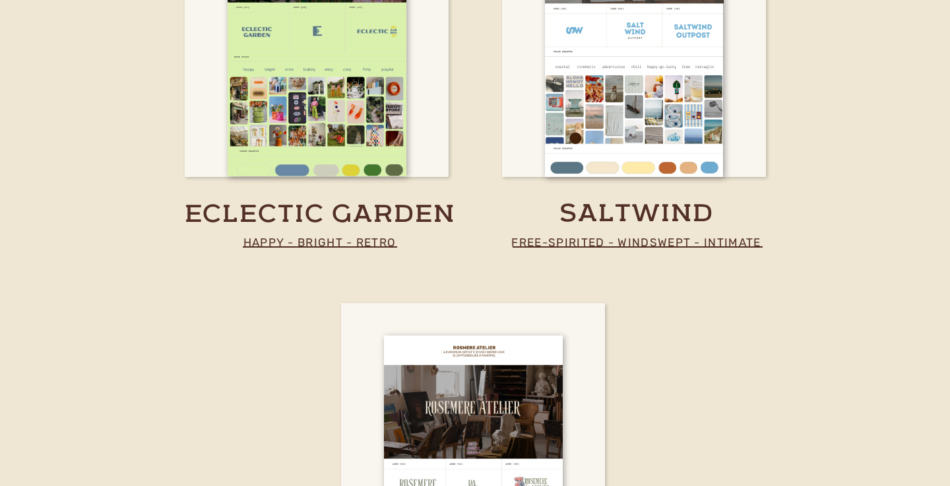
scroll to position [3774, 0]
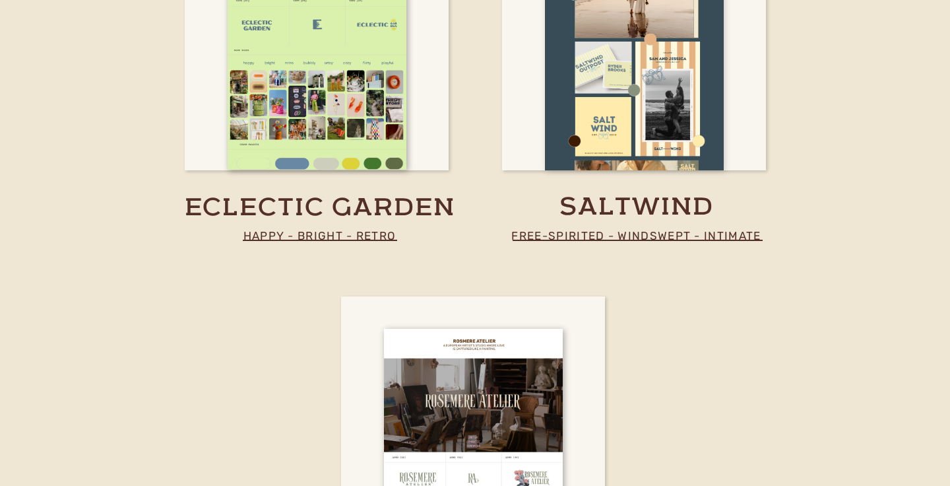
click at [676, 138] on div at bounding box center [634, 21] width 179 height 297
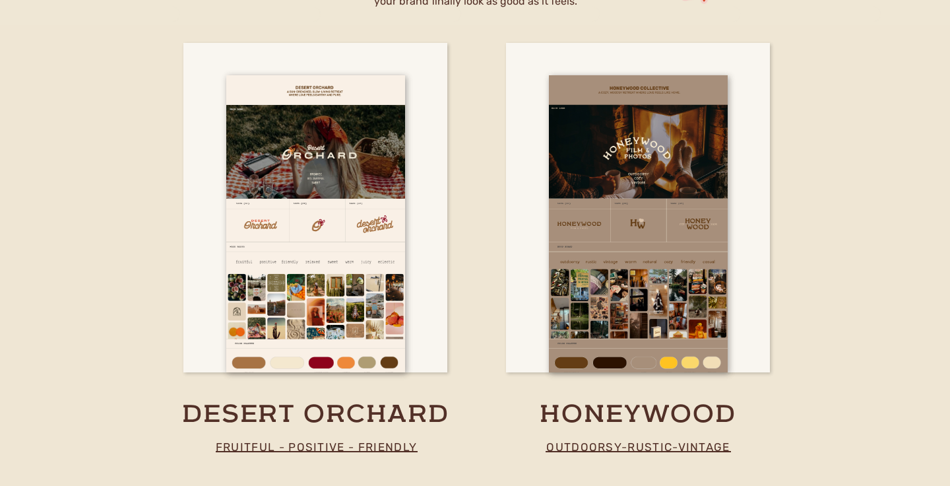
scroll to position [2977, 0]
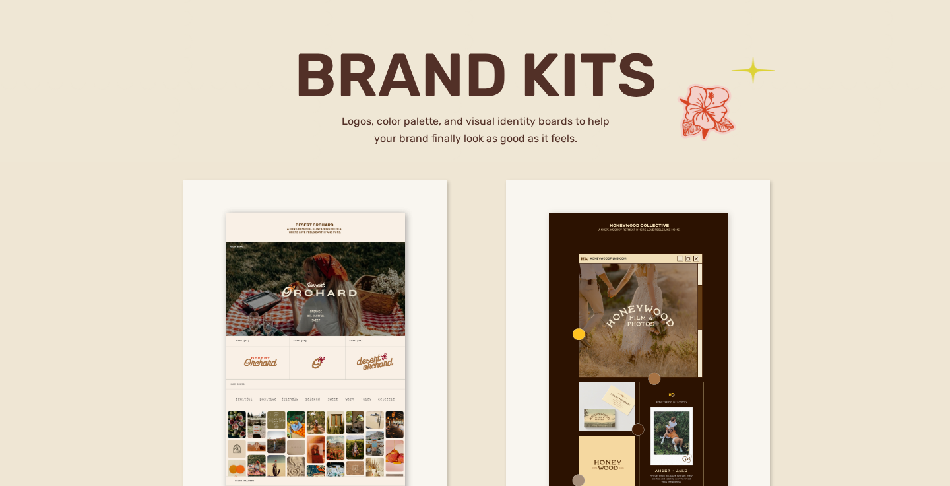
click at [642, 328] on div at bounding box center [638, 360] width 179 height 297
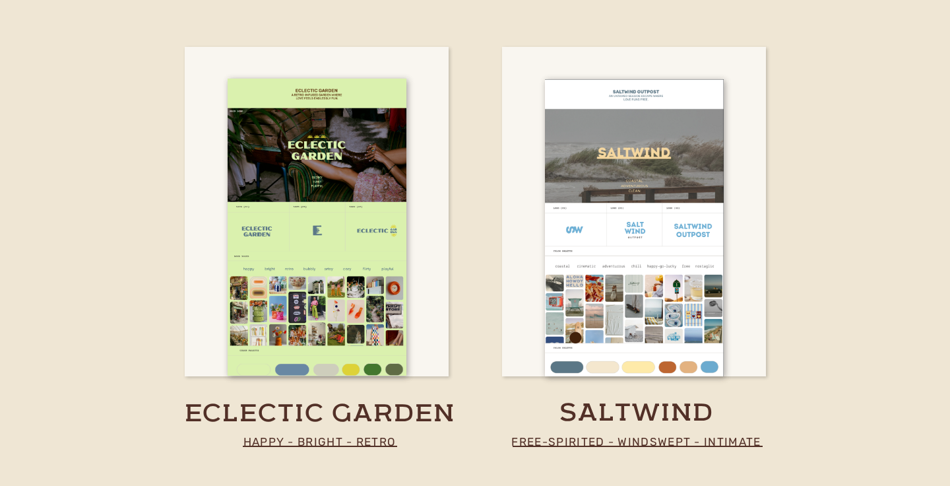
scroll to position [3665, 0]
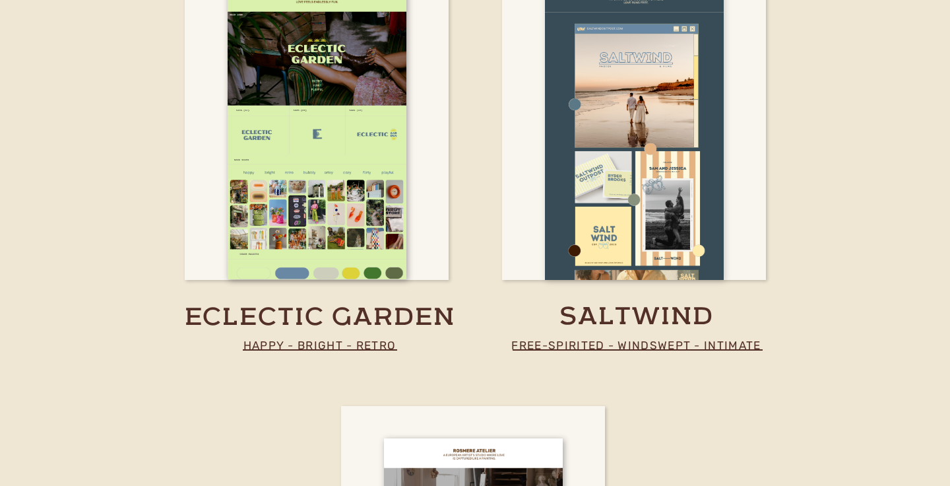
click at [648, 153] on div at bounding box center [634, 131] width 179 height 297
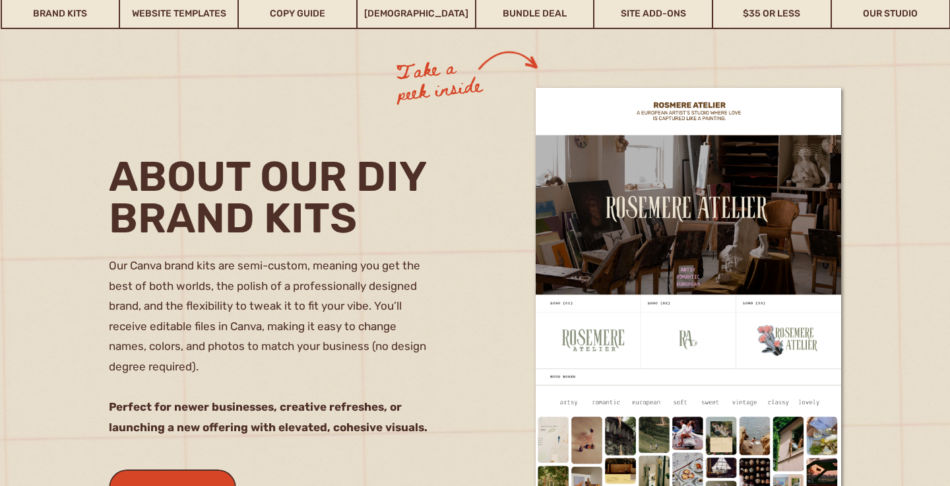
scroll to position [1345, 0]
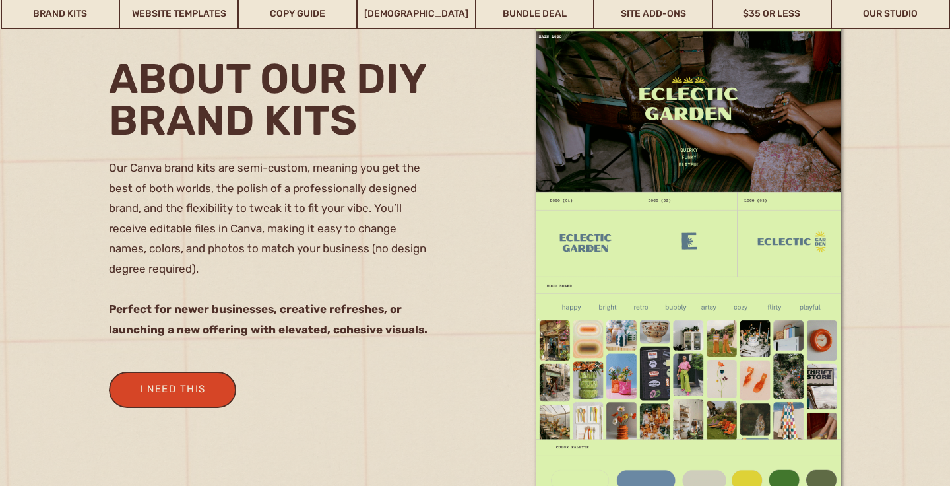
scroll to position [1117, 0]
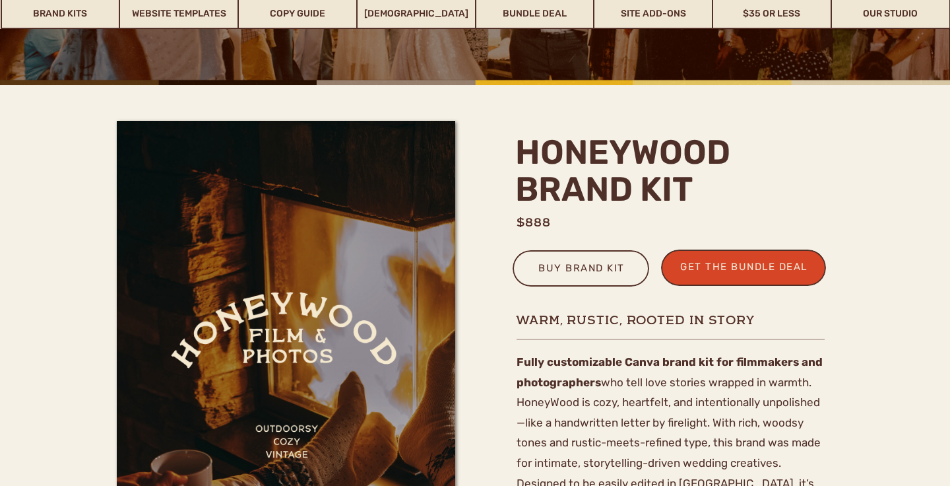
scroll to position [387, 0]
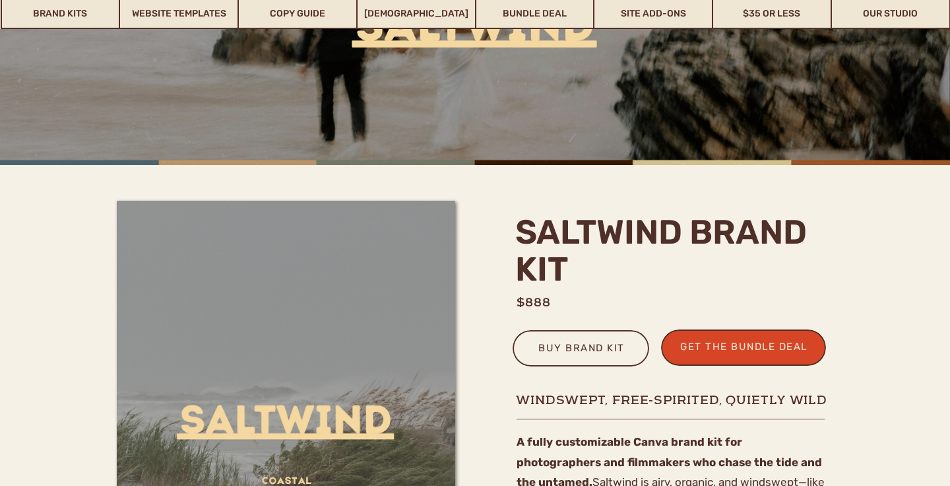
scroll to position [224, 0]
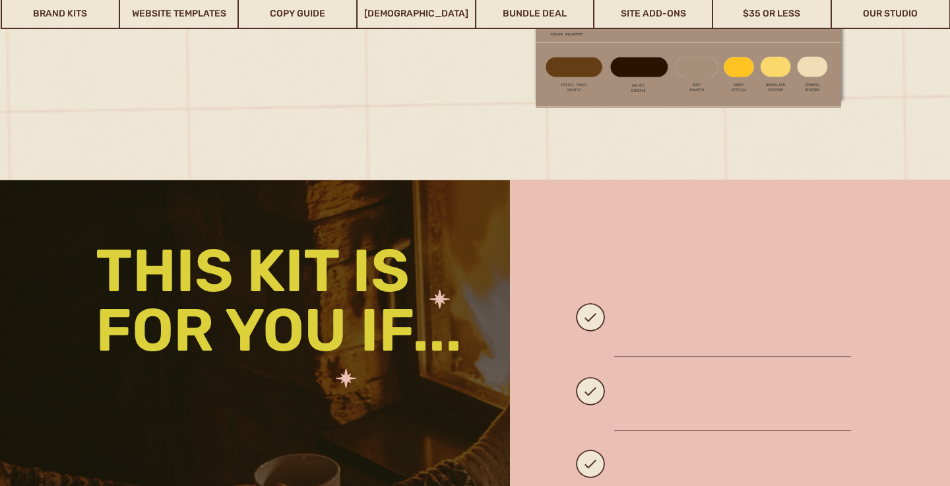
scroll to position [1619, 0]
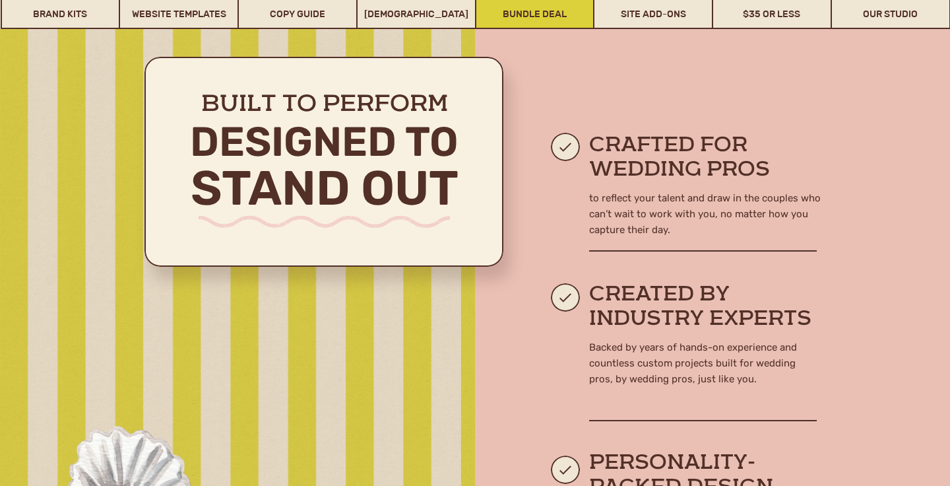
scroll to position [632, 0]
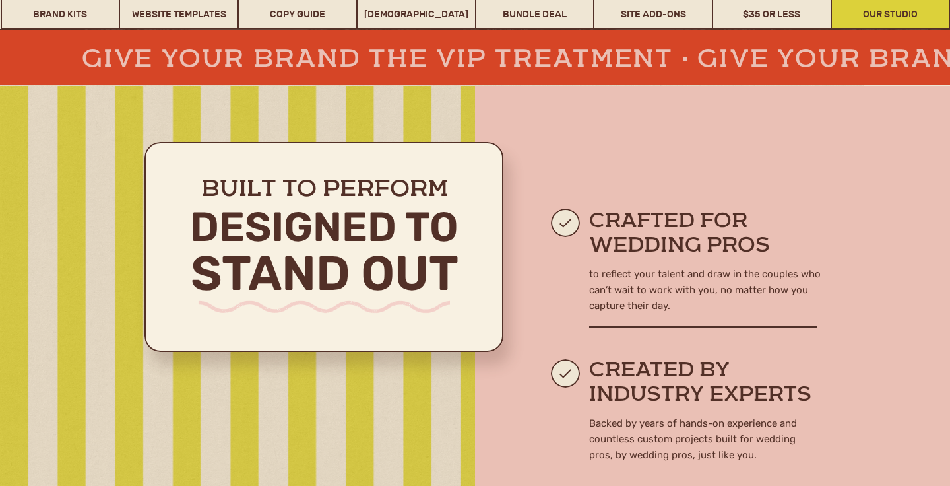
click at [885, 14] on link "Our Studio" at bounding box center [890, 14] width 117 height 30
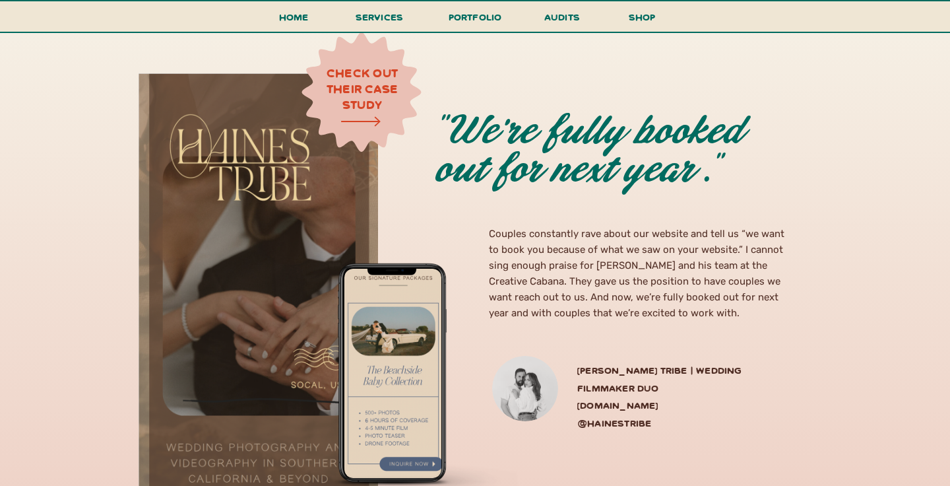
scroll to position [3358, 0]
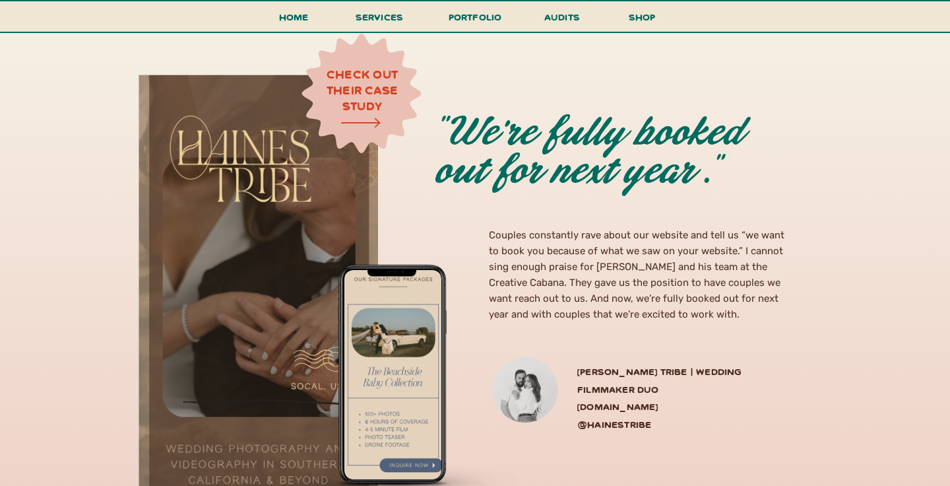
click at [377, 104] on icon at bounding box center [361, 122] width 96 height 51
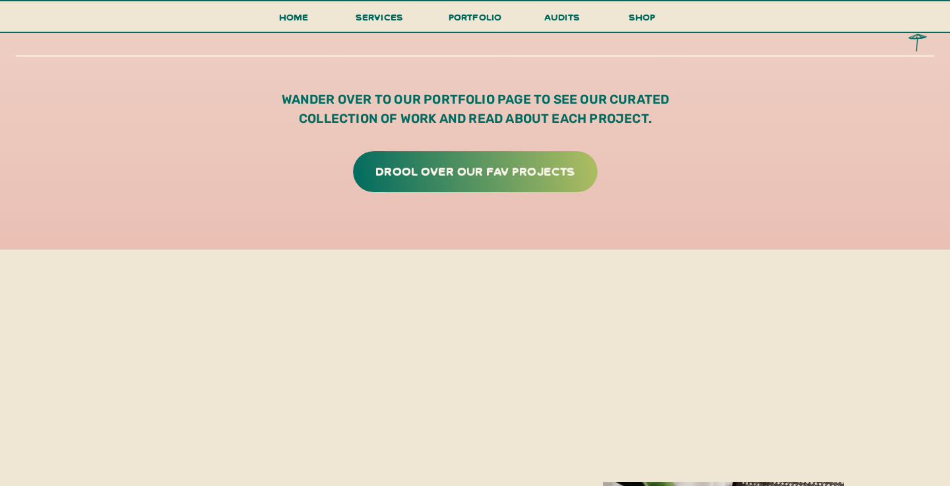
scroll to position [3919, 0]
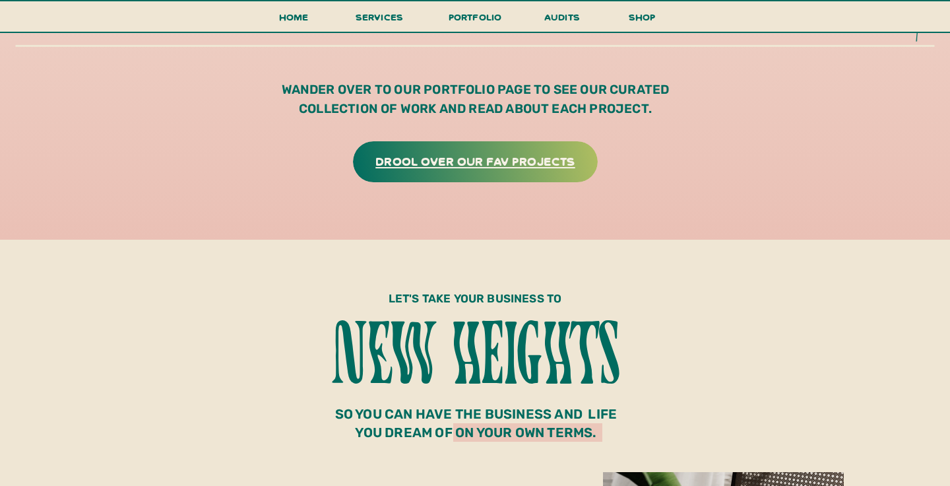
click at [507, 160] on h3 "drool over our fav projects" at bounding box center [475, 160] width 218 height 20
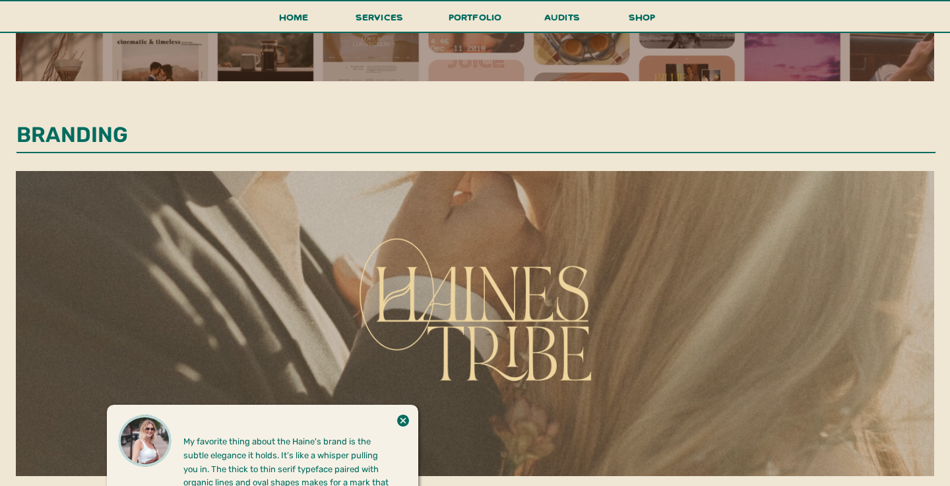
scroll to position [929, 0]
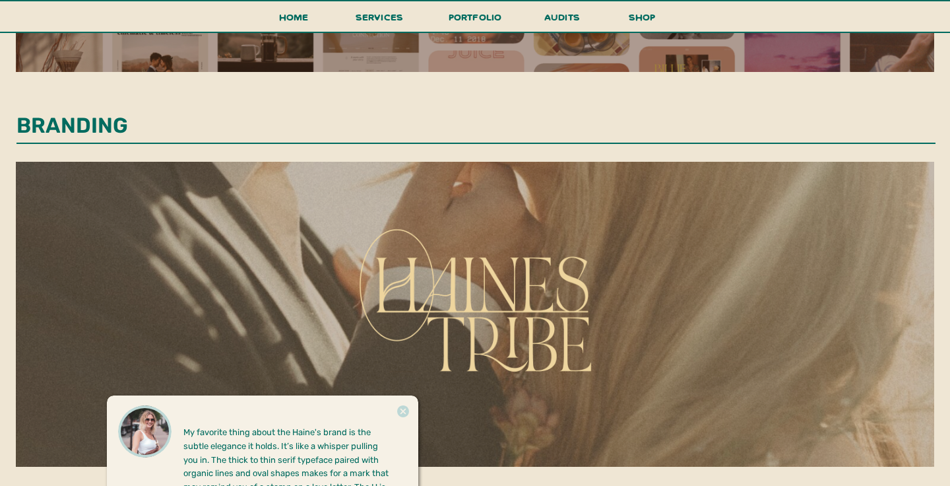
click at [403, 413] on icon at bounding box center [403, 411] width 12 height 12
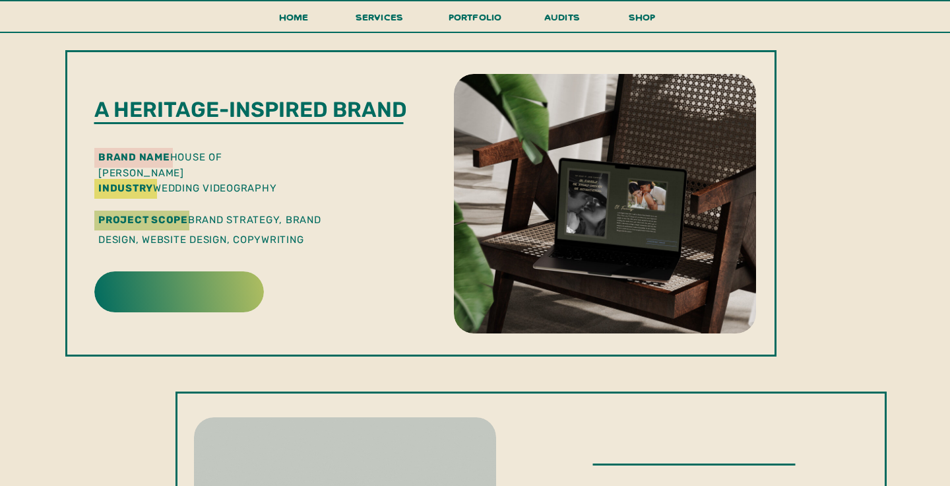
scroll to position [390, 0]
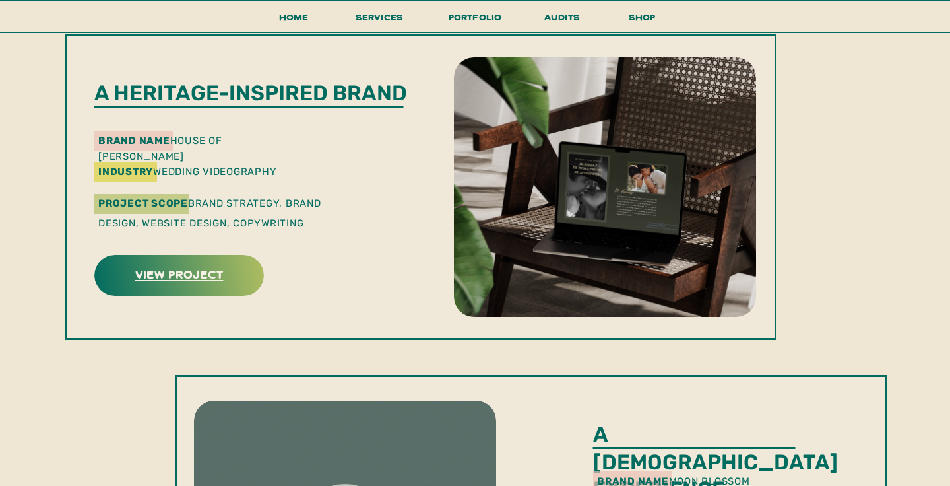
click at [215, 272] on h3 "view project" at bounding box center [179, 273] width 166 height 20
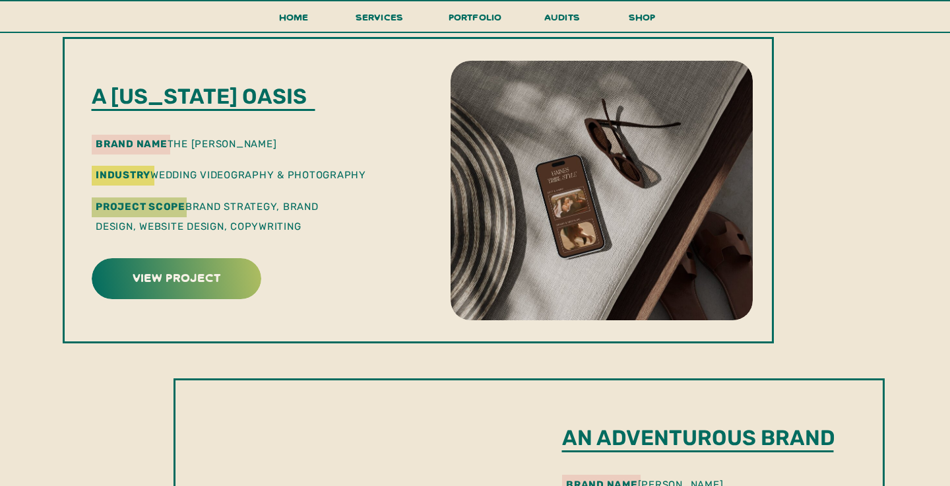
scroll to position [1383, 0]
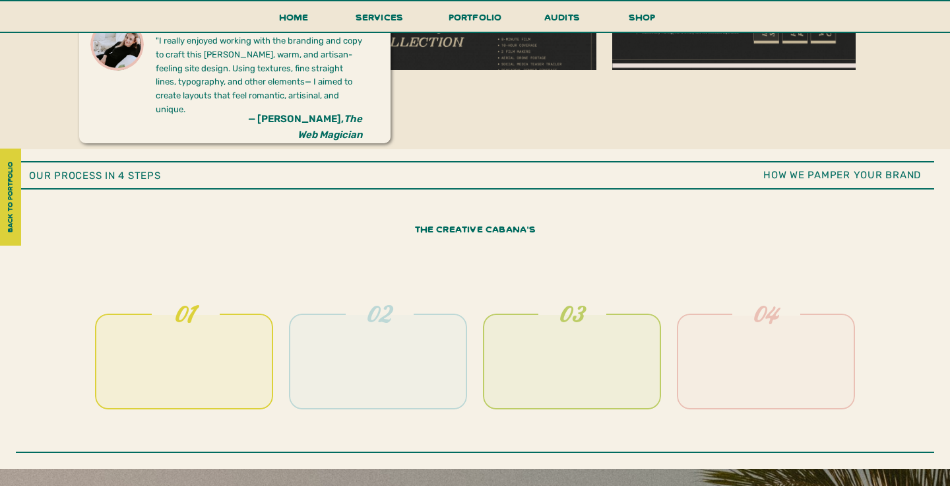
scroll to position [3308, 0]
